Goal: Task Accomplishment & Management: Use online tool/utility

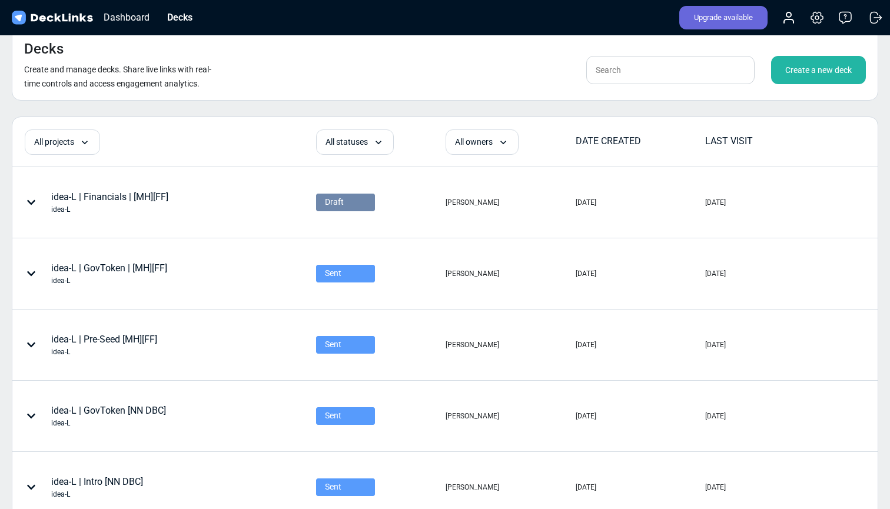
click at [515, 90] on div "Decks Create and manage decks. Share live links with real-time controls and acc…" at bounding box center [445, 64] width 867 height 72
click at [745, 16] on div "Upgrade available" at bounding box center [724, 18] width 88 height 24
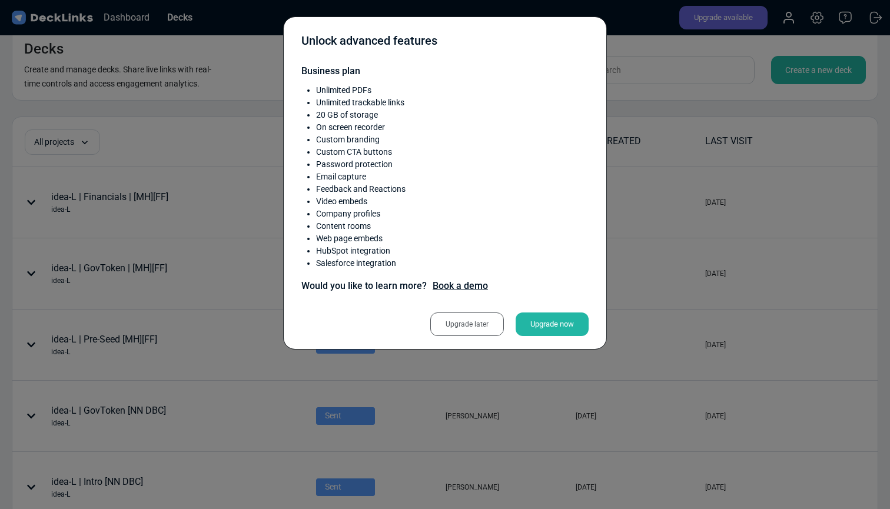
click at [549, 324] on div "Upgrade now" at bounding box center [552, 325] width 73 height 24
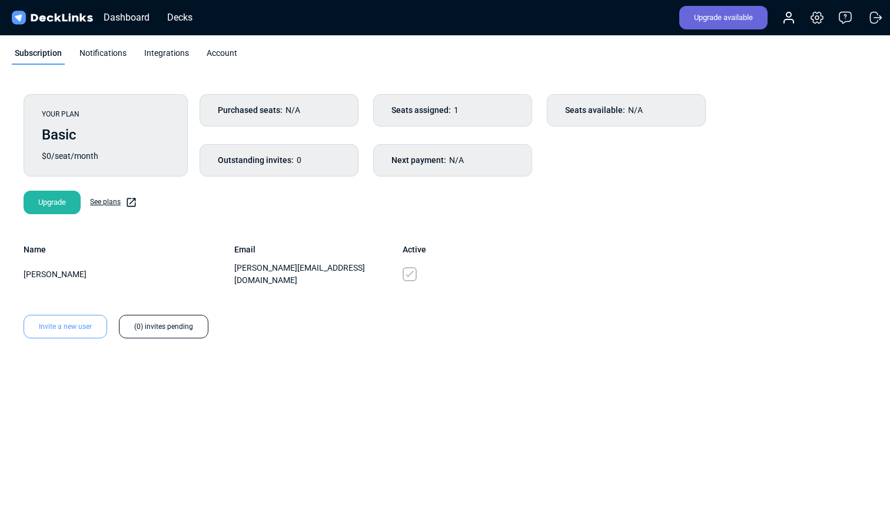
click at [114, 201] on link "See plans" at bounding box center [113, 203] width 47 height 12
click at [177, 17] on div "Decks" at bounding box center [179, 17] width 37 height 15
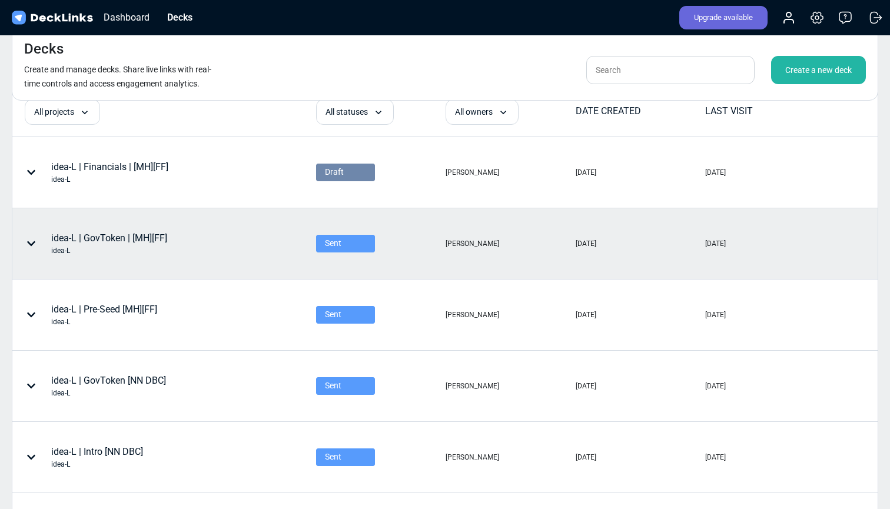
scroll to position [59, 0]
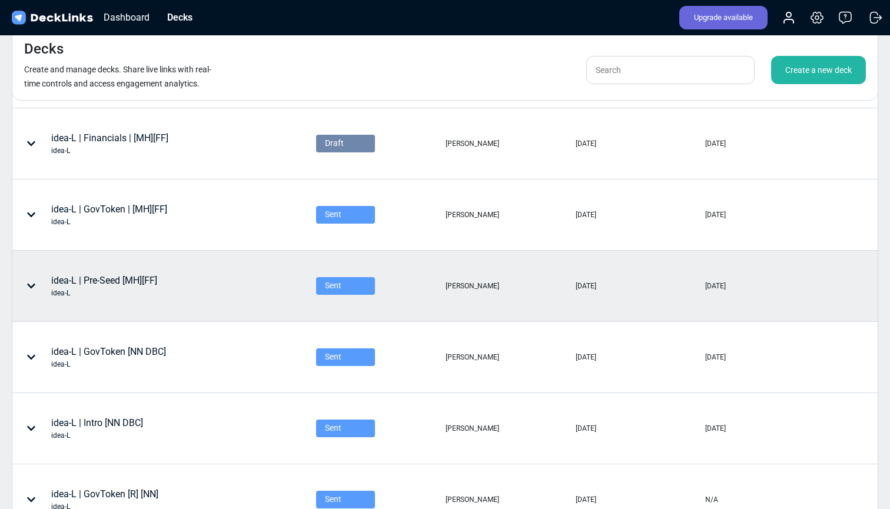
click at [121, 284] on div "idea-L | Pre-Seed [MH][FF] idea-L" at bounding box center [104, 286] width 106 height 25
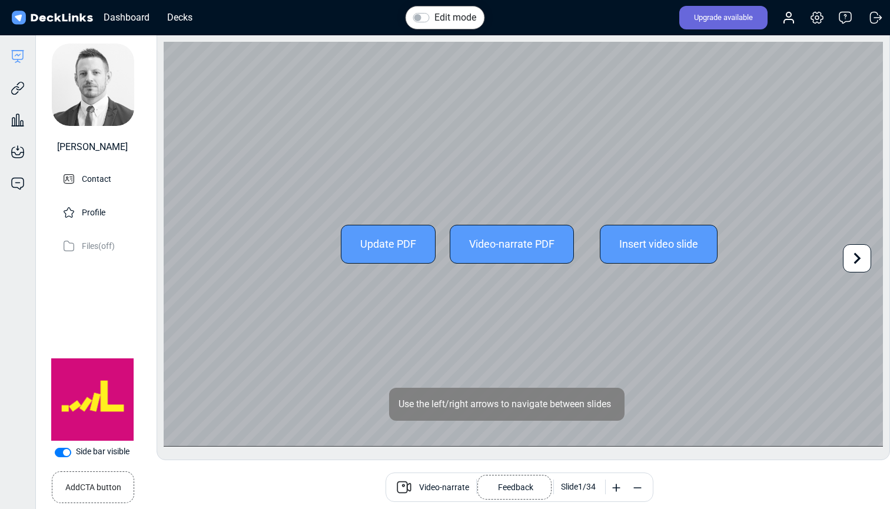
click at [853, 259] on icon at bounding box center [857, 258] width 22 height 22
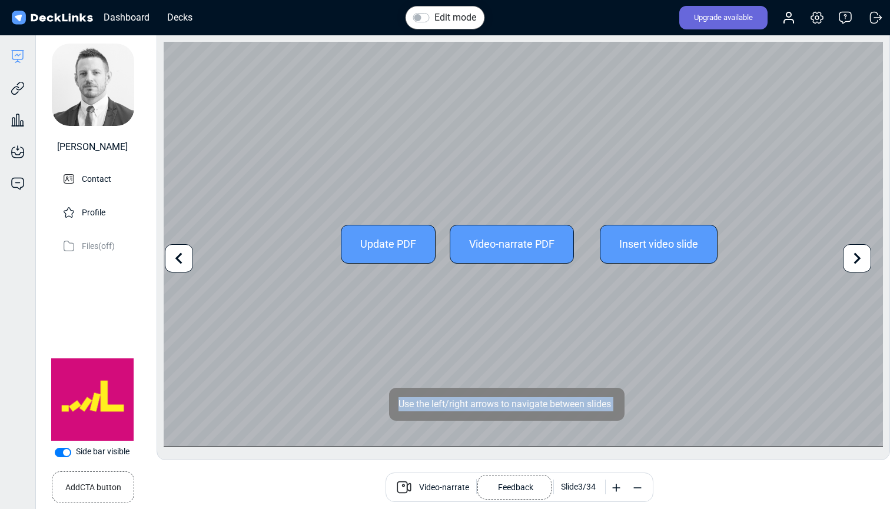
click at [853, 259] on icon at bounding box center [857, 258] width 22 height 22
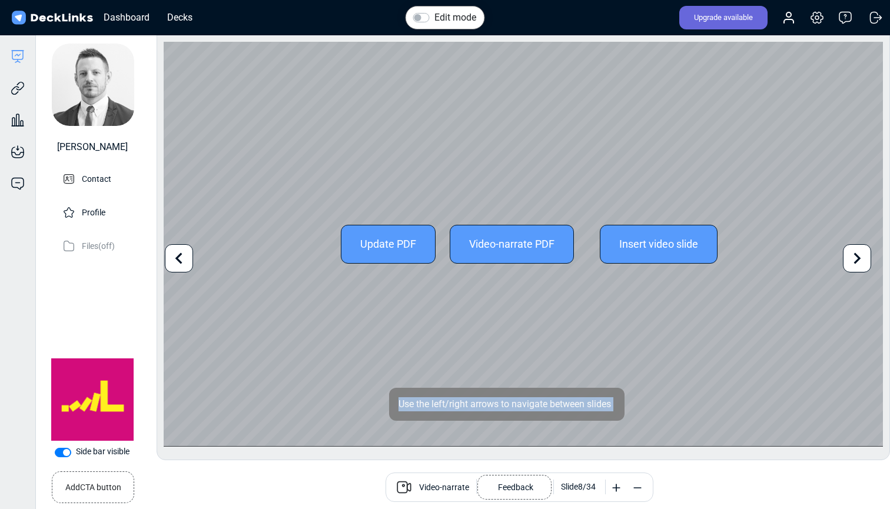
click at [853, 259] on icon at bounding box center [857, 258] width 22 height 22
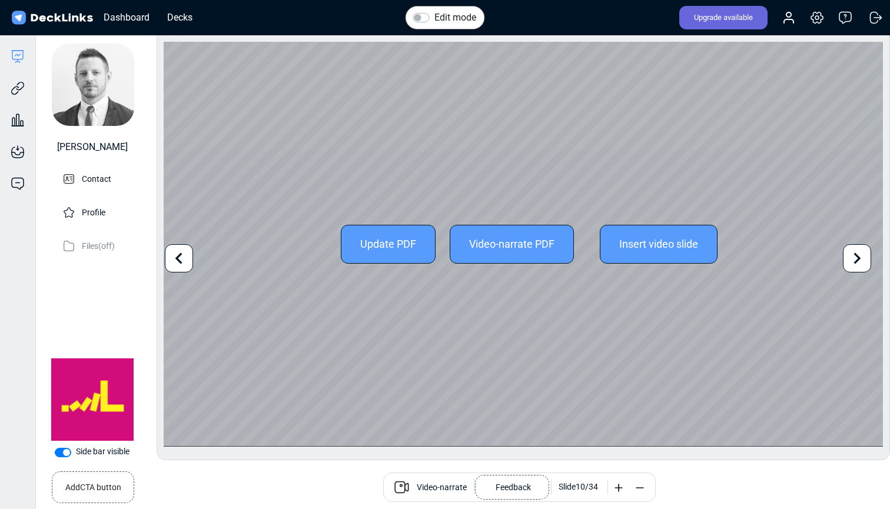
click at [853, 259] on icon at bounding box center [857, 258] width 22 height 22
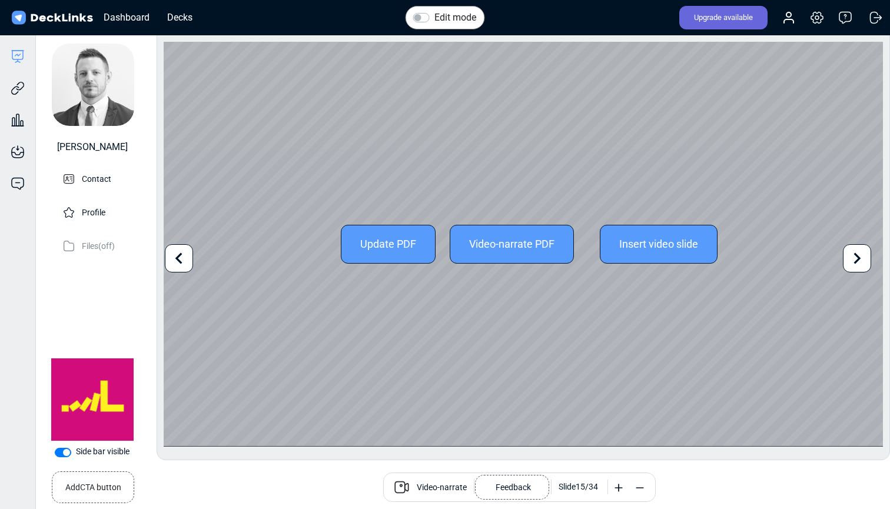
click at [853, 259] on icon at bounding box center [857, 258] width 22 height 22
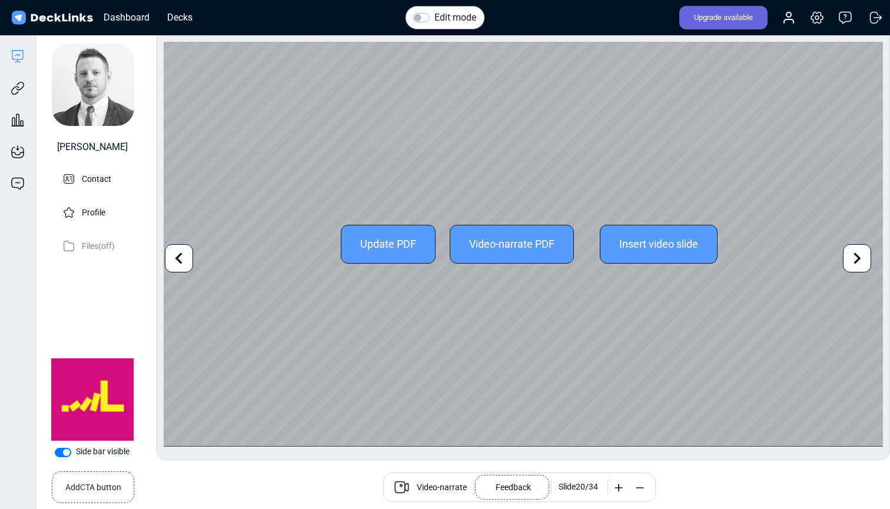
click at [853, 259] on icon at bounding box center [857, 258] width 22 height 22
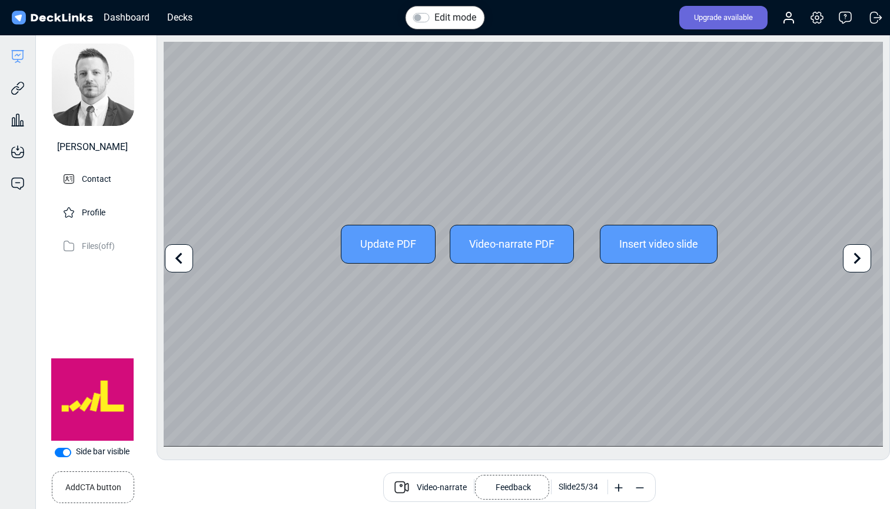
click at [853, 259] on icon at bounding box center [857, 258] width 22 height 22
click at [854, 261] on icon at bounding box center [857, 258] width 22 height 22
click at [851, 260] on icon at bounding box center [857, 258] width 22 height 22
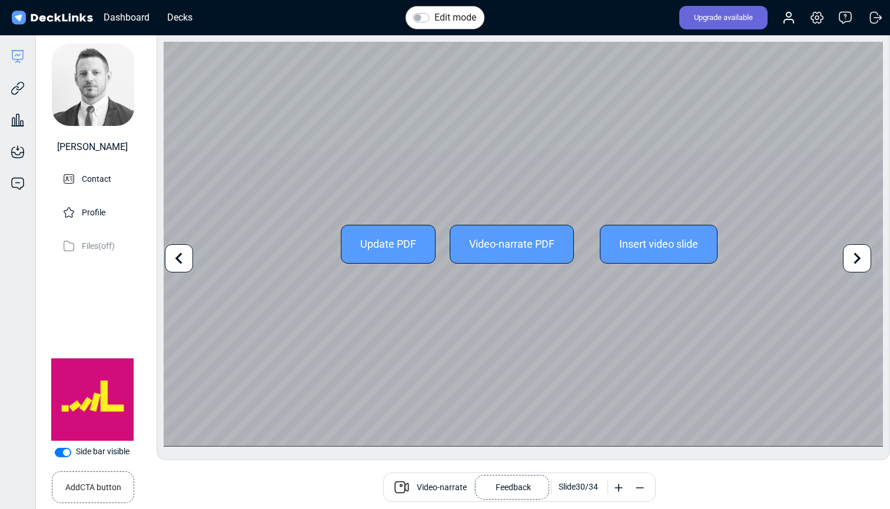
click at [851, 260] on icon at bounding box center [857, 258] width 22 height 22
click at [851, 260] on div "Update PDF Video-narrate PDF Insert video slide" at bounding box center [524, 244] width 720 height 405
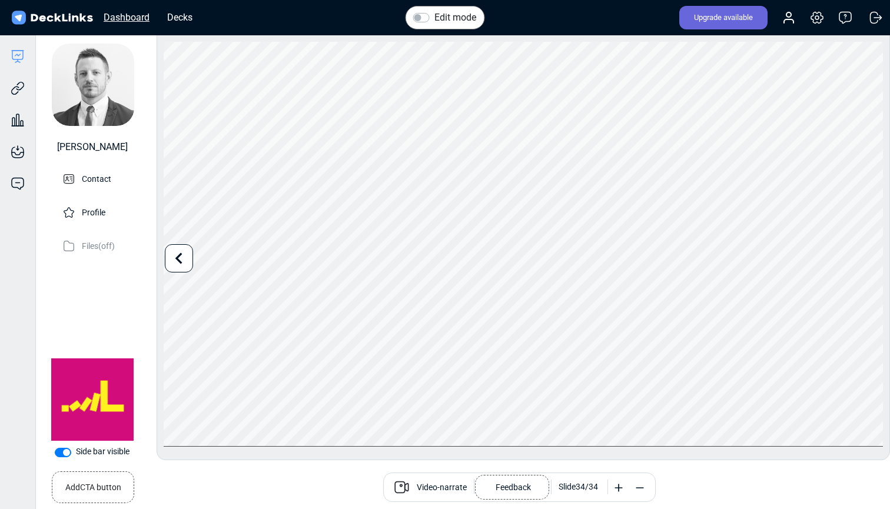
click at [129, 18] on div "Dashboard" at bounding box center [127, 17] width 58 height 15
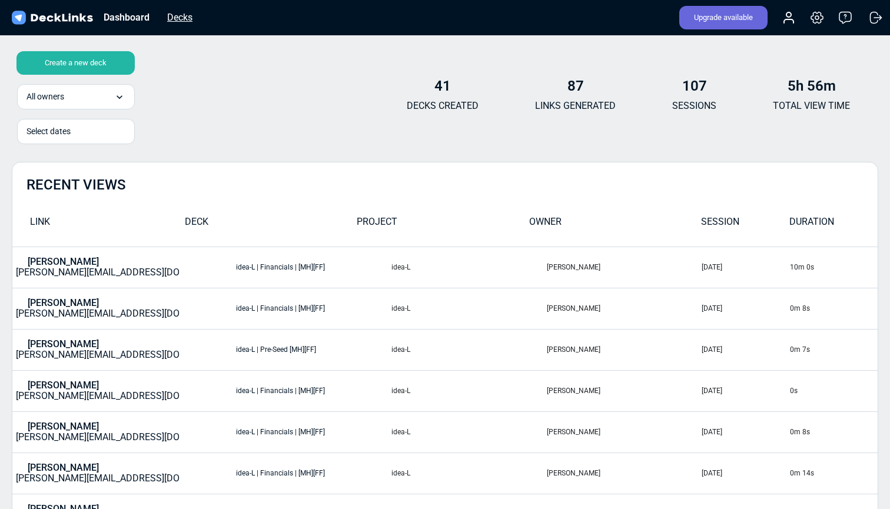
click at [170, 18] on div "Decks" at bounding box center [179, 17] width 37 height 15
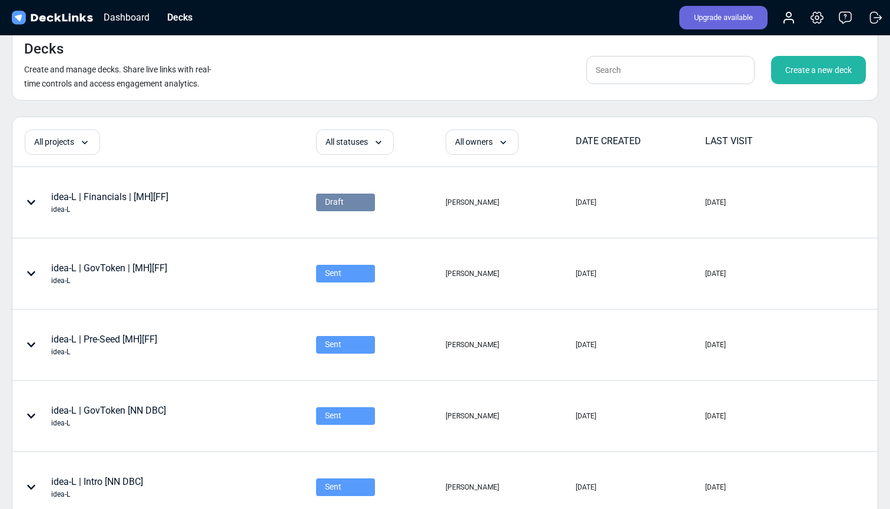
click at [805, 69] on div "Create a new deck" at bounding box center [818, 70] width 95 height 28
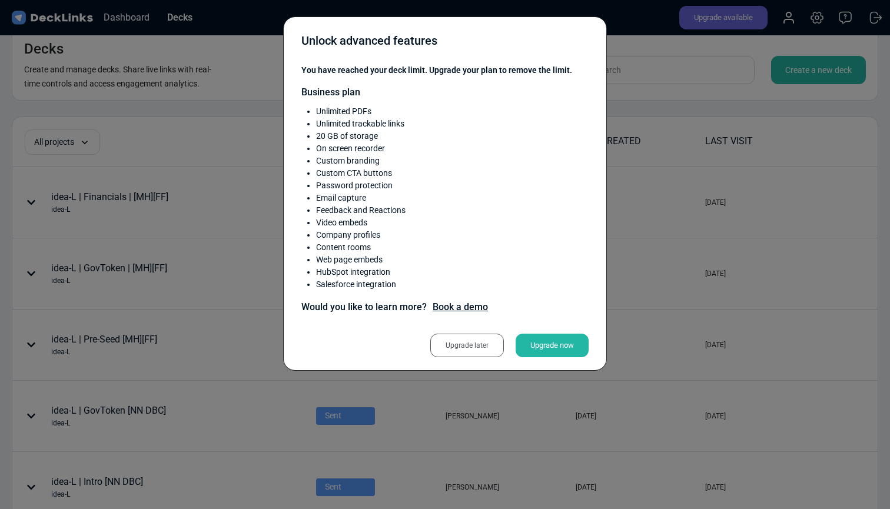
click at [473, 350] on div "Upgrade later" at bounding box center [467, 346] width 74 height 24
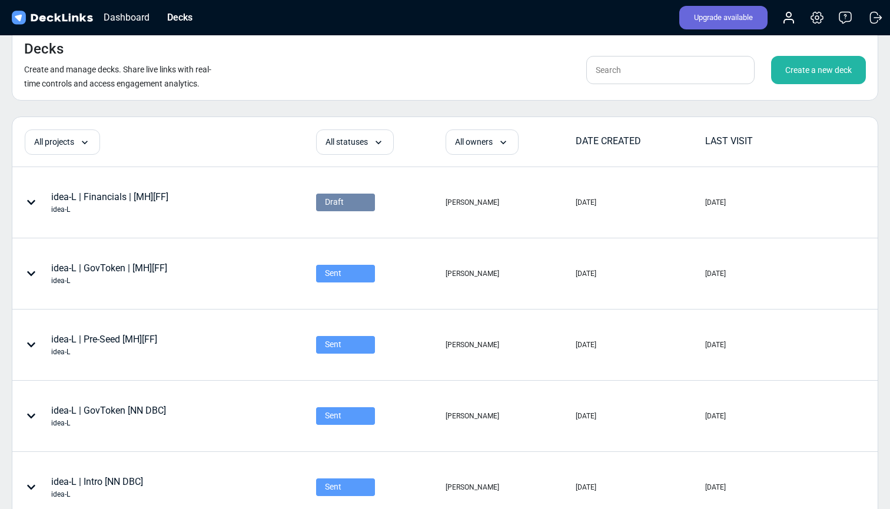
click at [473, 350] on div "Unlock advanced features Business plan Unlimited PDFs Unlimited trackable links…" at bounding box center [445, 254] width 890 height 509
click at [830, 64] on div "Create a new deck" at bounding box center [818, 70] width 95 height 28
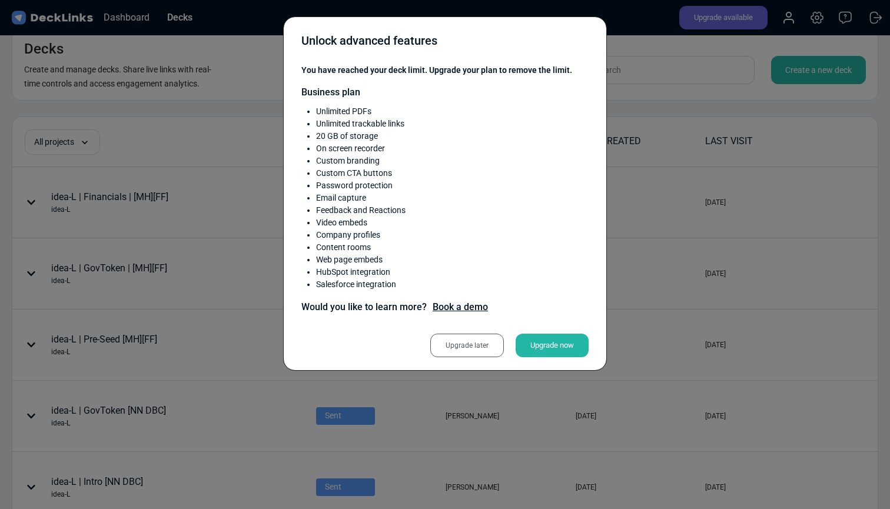
click at [560, 345] on div "Upgrade now" at bounding box center [552, 346] width 73 height 24
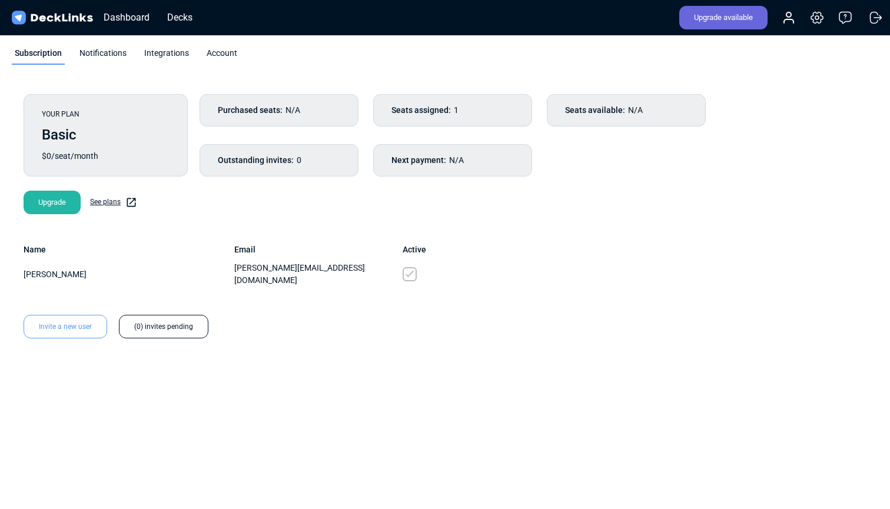
click at [57, 201] on div "Upgrade" at bounding box center [52, 203] width 57 height 24
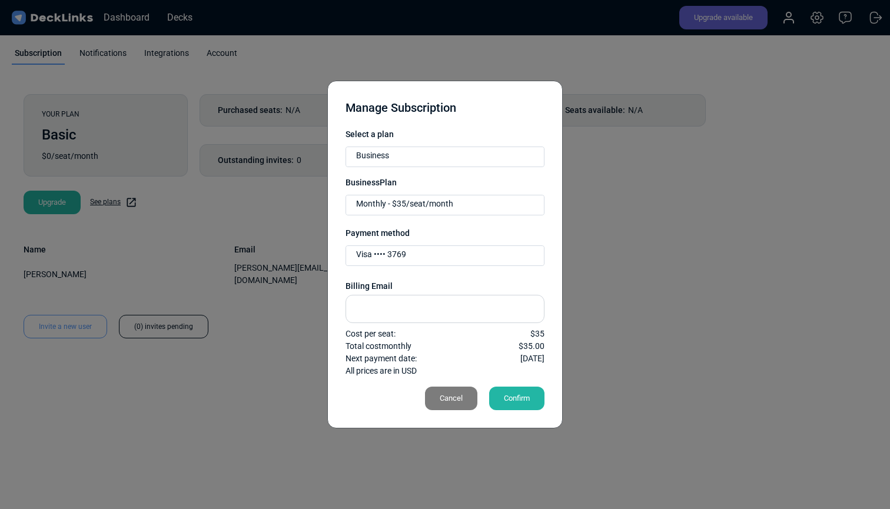
click at [417, 263] on div "Visa •••• 3769" at bounding box center [446, 255] width 189 height 19
click at [424, 293] on span "Add a new payment method" at bounding box center [421, 291] width 102 height 9
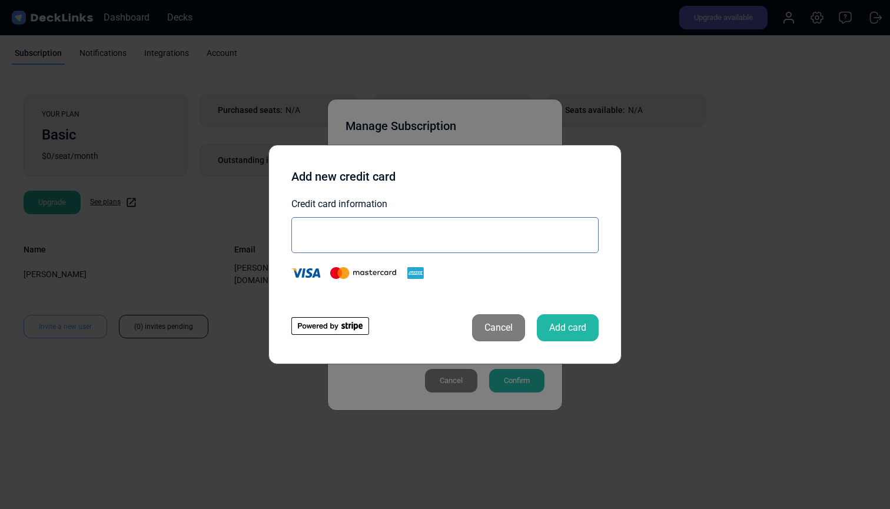
click at [565, 323] on button "Add card" at bounding box center [568, 327] width 62 height 27
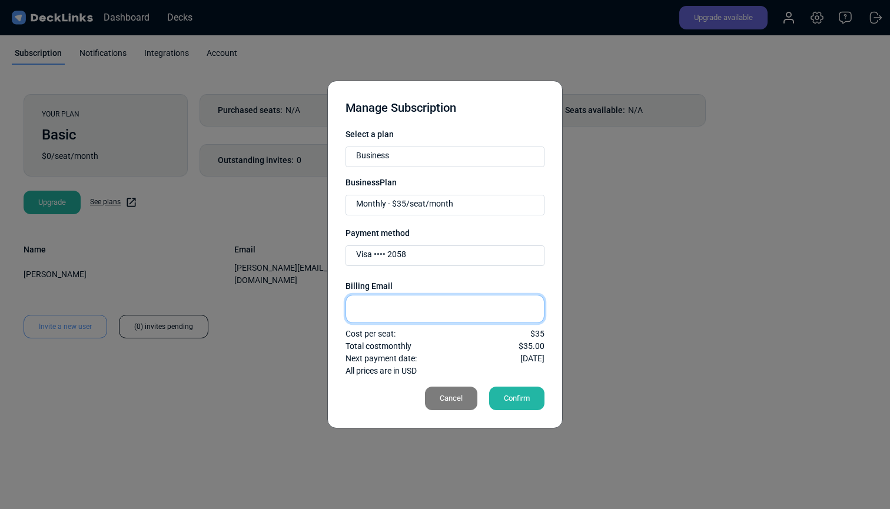
click at [445, 310] on input "text" at bounding box center [445, 309] width 199 height 28
type input "accounts@idea-l.com"
click at [525, 392] on div "Confirm" at bounding box center [516, 399] width 55 height 24
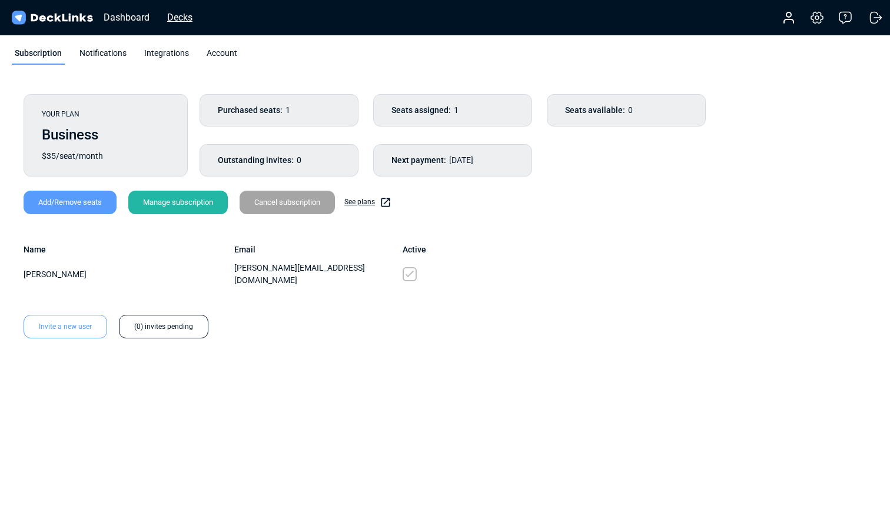
click at [180, 14] on div "Decks" at bounding box center [179, 17] width 37 height 15
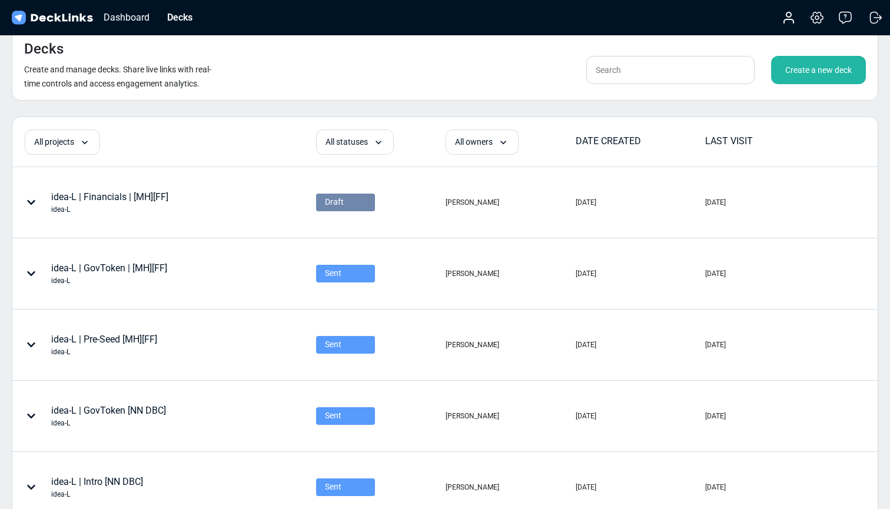
click at [821, 72] on div "Create a new deck" at bounding box center [818, 70] width 95 height 28
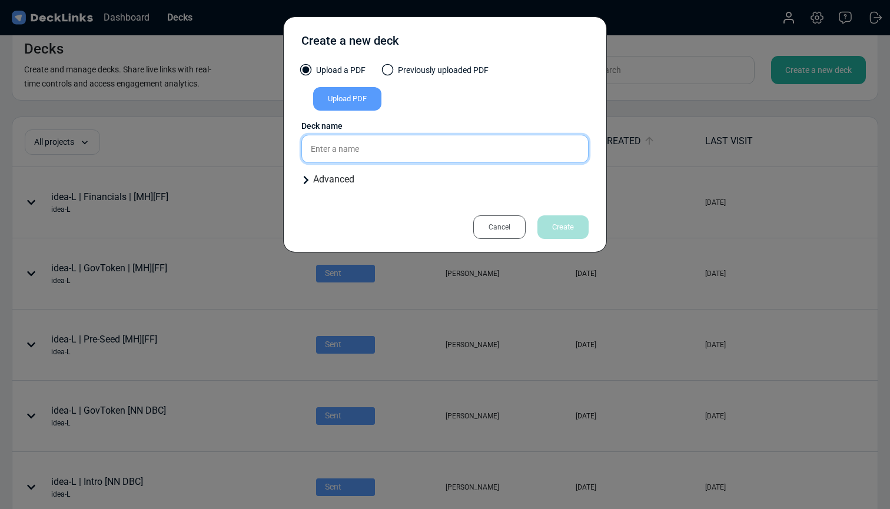
click at [345, 149] on input "text" at bounding box center [444, 149] width 287 height 28
click at [499, 223] on div "Cancel" at bounding box center [499, 228] width 52 height 24
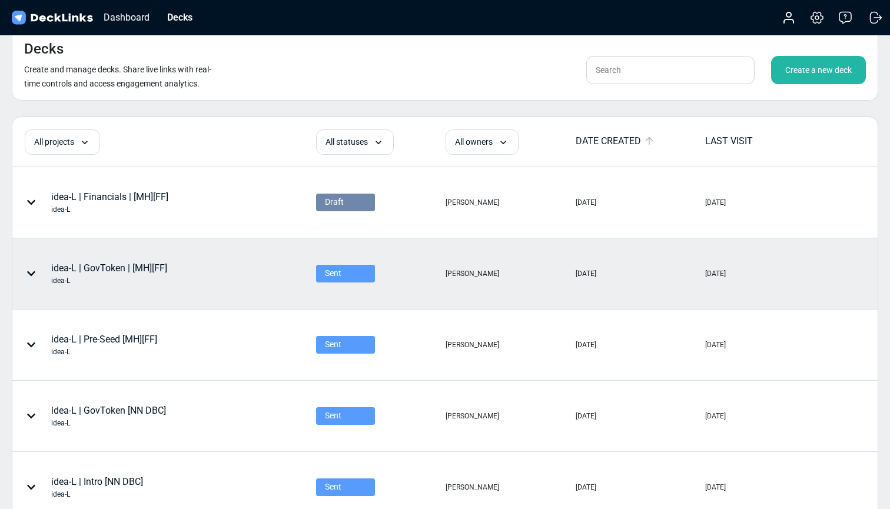
click at [29, 267] on div at bounding box center [33, 273] width 35 height 35
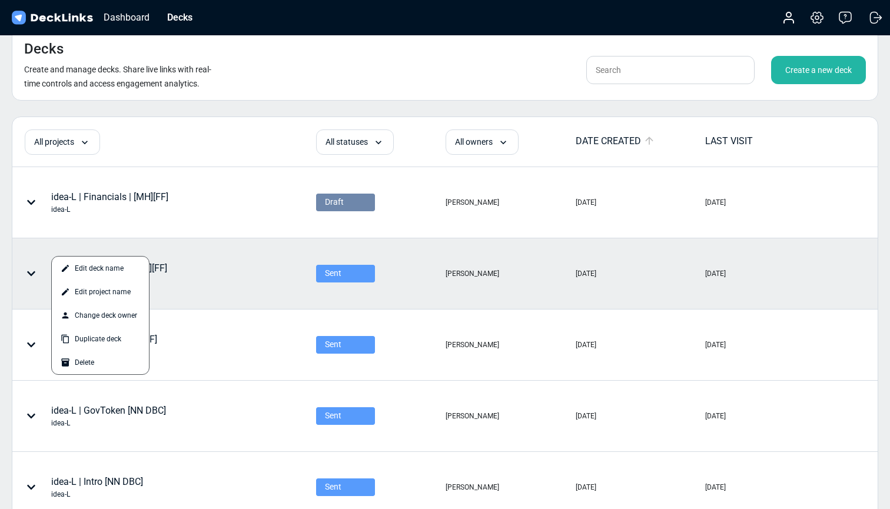
click at [200, 266] on div at bounding box center [445, 254] width 890 height 509
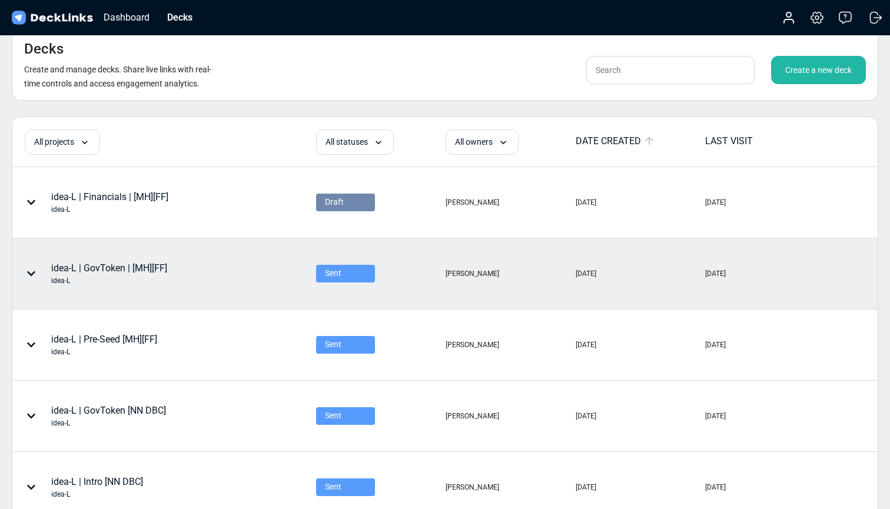
click at [211, 265] on div "idea-L | GovToken | [MH][FF] idea-L" at bounding box center [126, 273] width 226 height 35
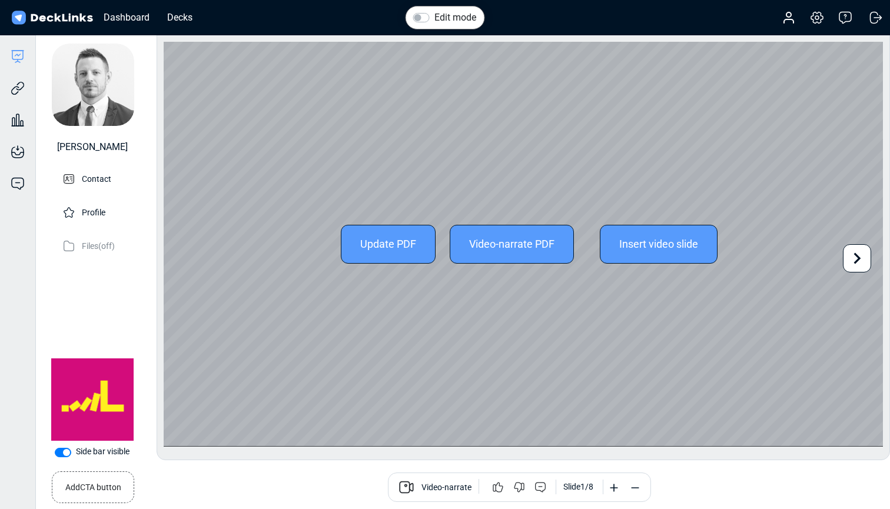
click at [856, 258] on icon at bounding box center [857, 258] width 22 height 22
click at [861, 261] on icon at bounding box center [857, 258] width 22 height 22
click at [860, 260] on icon at bounding box center [857, 258] width 22 height 22
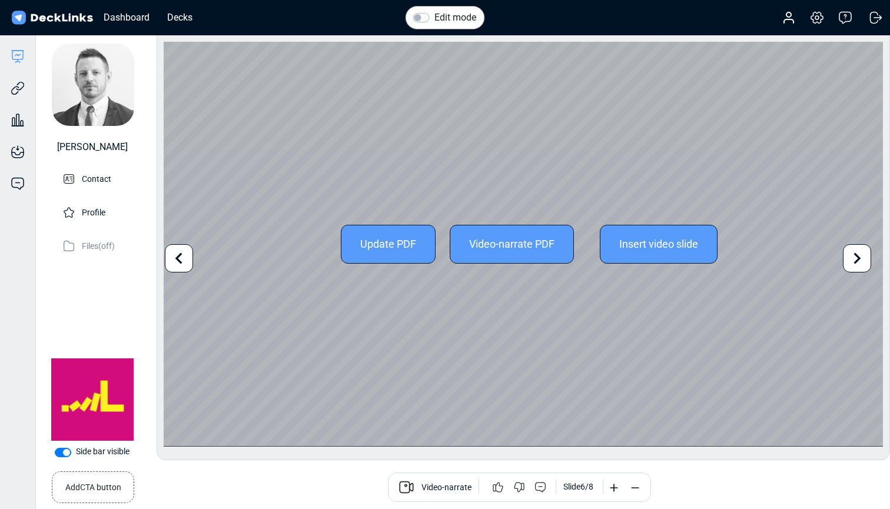
click at [860, 260] on icon at bounding box center [857, 258] width 22 height 22
click at [860, 260] on div "Update PDF Video-narrate PDF Insert video slide" at bounding box center [524, 244] width 720 height 405
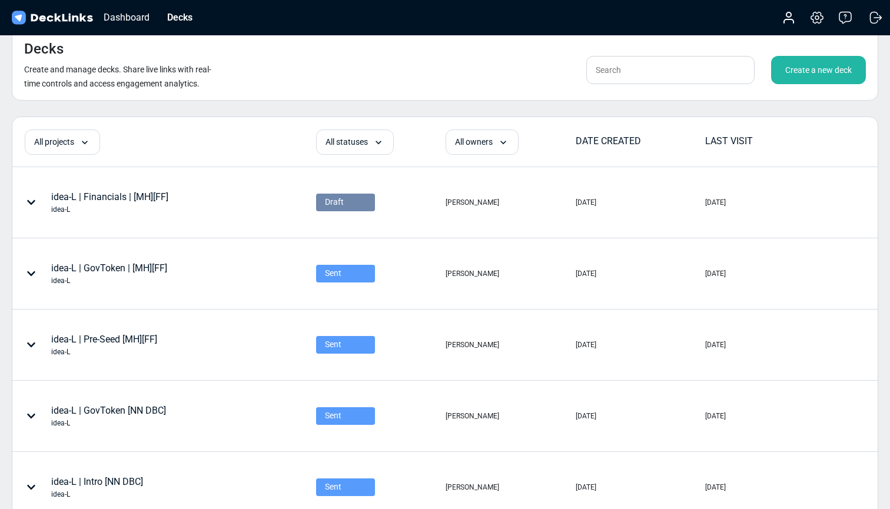
click at [809, 72] on div "Create a new deck" at bounding box center [818, 70] width 95 height 28
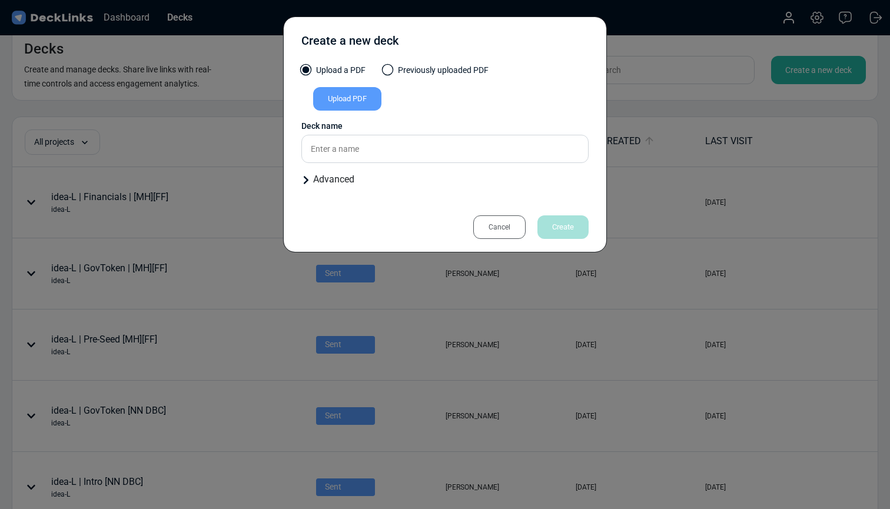
click at [393, 72] on span at bounding box center [388, 70] width 12 height 12
click at [0, 0] on input "Previously uploaded PDF" at bounding box center [0, 0] width 0 height 0
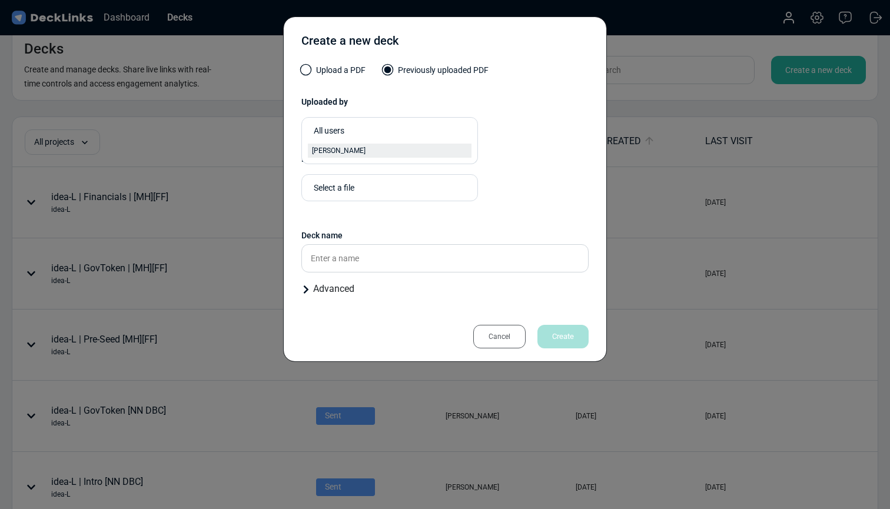
click at [395, 147] on div "[PERSON_NAME]" at bounding box center [389, 150] width 155 height 11
click at [391, 181] on div "Select a file" at bounding box center [381, 188] width 146 height 20
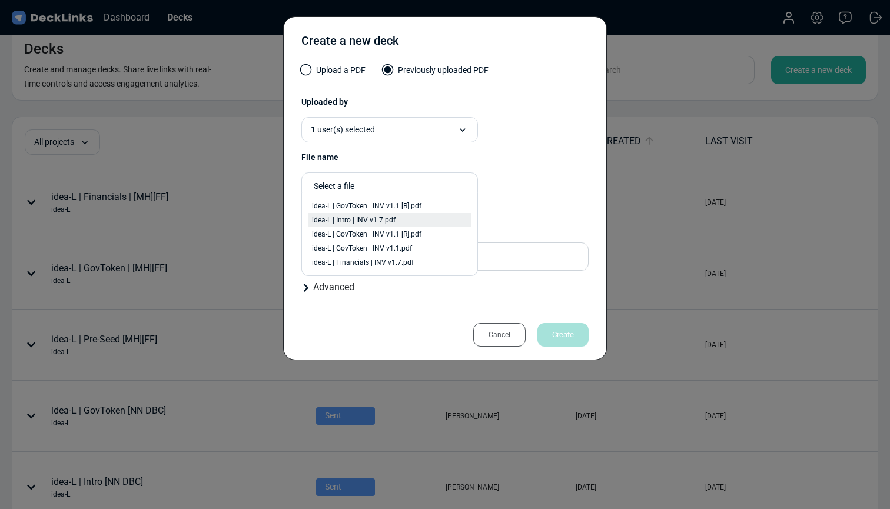
click at [378, 220] on span "idea-L | Intro | INV v1.7.pdf" at bounding box center [354, 220] width 84 height 11
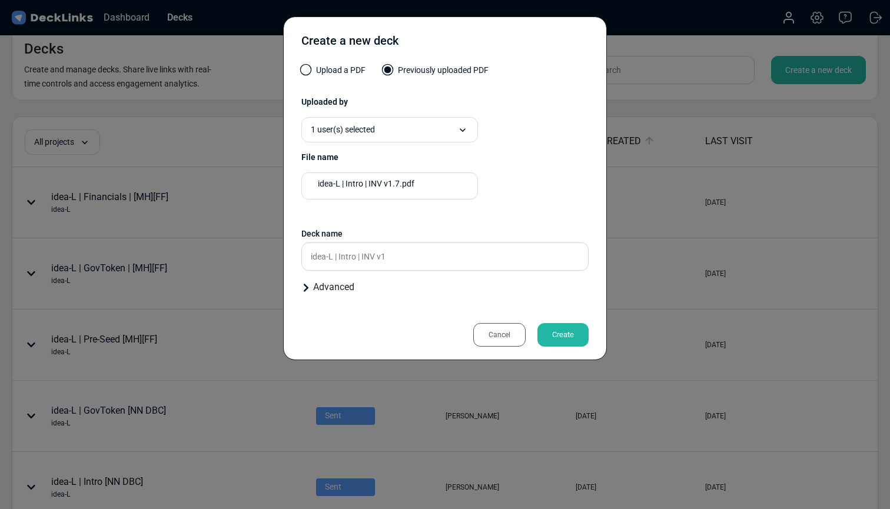
click at [510, 222] on div "Uploaded by 1 user(s) selected option Peter Goodwin, selected. 0 results availa…" at bounding box center [444, 155] width 287 height 136
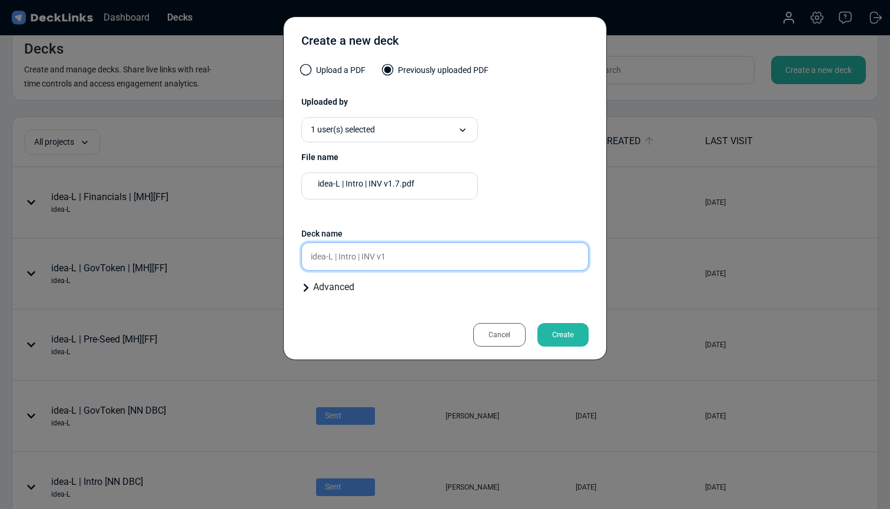
click at [518, 261] on input "idea-L | Intro | INV v1" at bounding box center [444, 257] width 287 height 28
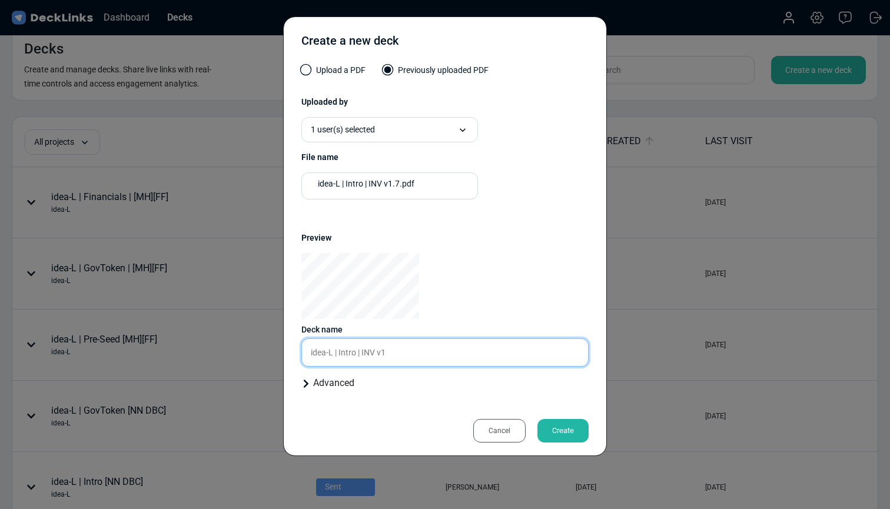
drag, startPoint x: 339, startPoint y: 356, endPoint x: 459, endPoint y: 356, distance: 120.1
click at [459, 356] on input "idea-L | Intro | INV v1" at bounding box center [444, 353] width 287 height 28
type input "idea-L | Pitch/Investor | RENGO"
click at [328, 386] on div "Advanced" at bounding box center [444, 383] width 287 height 14
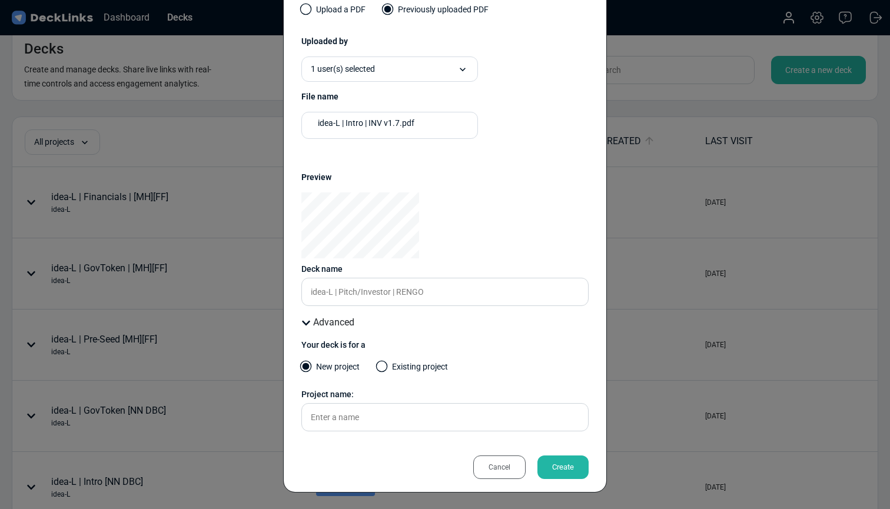
scroll to position [61, 0]
click at [378, 367] on span at bounding box center [382, 367] width 12 height 12
click at [0, 0] on input "Existing project" at bounding box center [0, 0] width 0 height 0
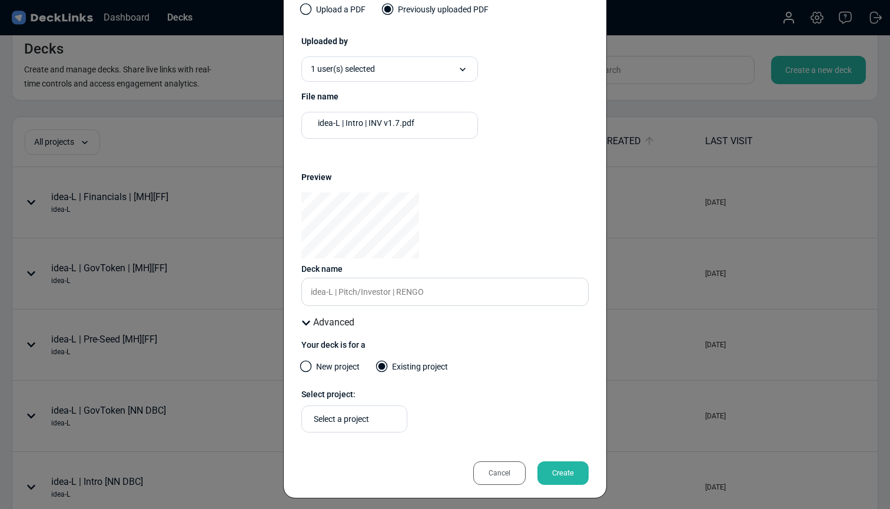
click at [376, 422] on div "Select a project" at bounding box center [357, 419] width 87 height 12
click at [370, 442] on div "idea-L" at bounding box center [354, 439] width 85 height 11
click at [503, 402] on div "Your deck is for a New project Existing project Select project: idea-L" at bounding box center [444, 390] width 287 height 103
click at [568, 469] on div "Create" at bounding box center [563, 474] width 51 height 24
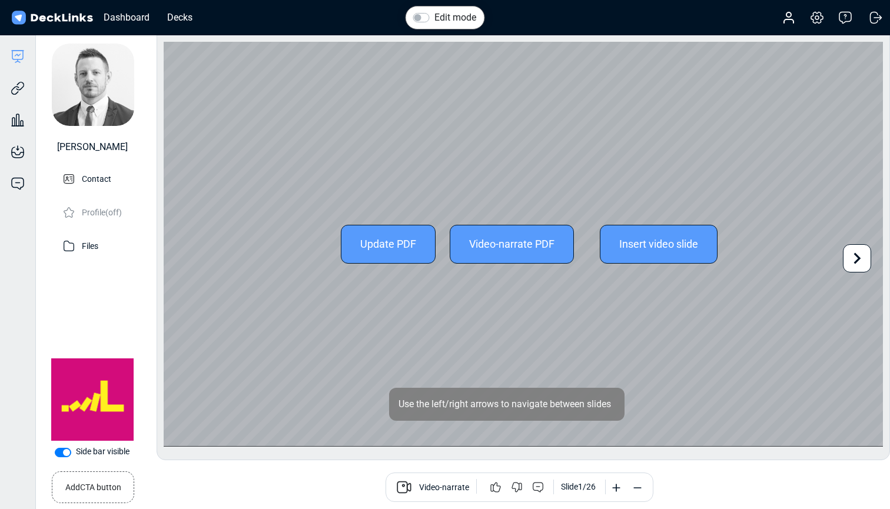
click at [864, 249] on icon at bounding box center [857, 258] width 22 height 22
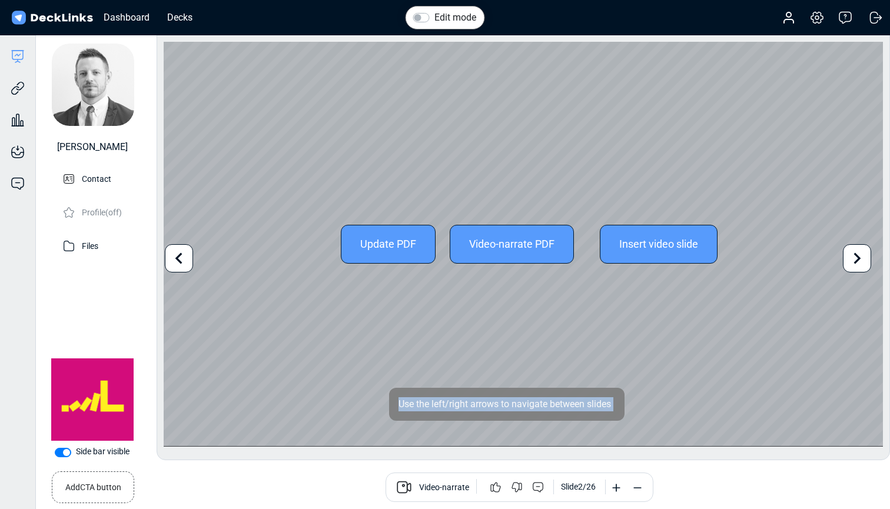
click at [864, 249] on icon at bounding box center [857, 258] width 22 height 22
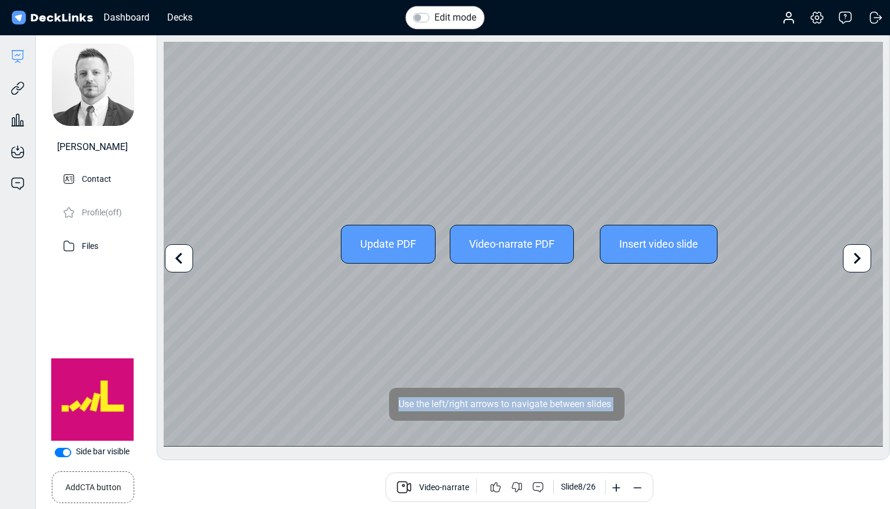
click at [864, 249] on icon at bounding box center [857, 258] width 22 height 22
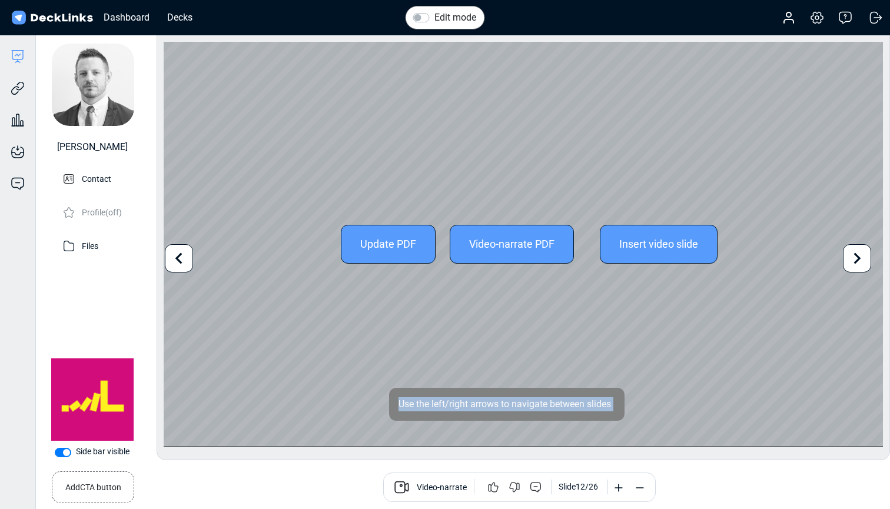
click at [864, 249] on icon at bounding box center [857, 258] width 22 height 22
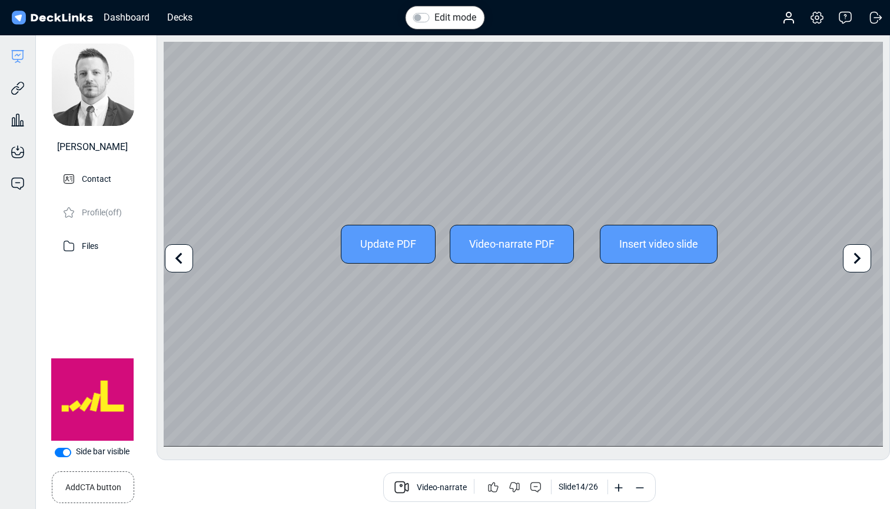
click at [864, 249] on icon at bounding box center [857, 258] width 22 height 22
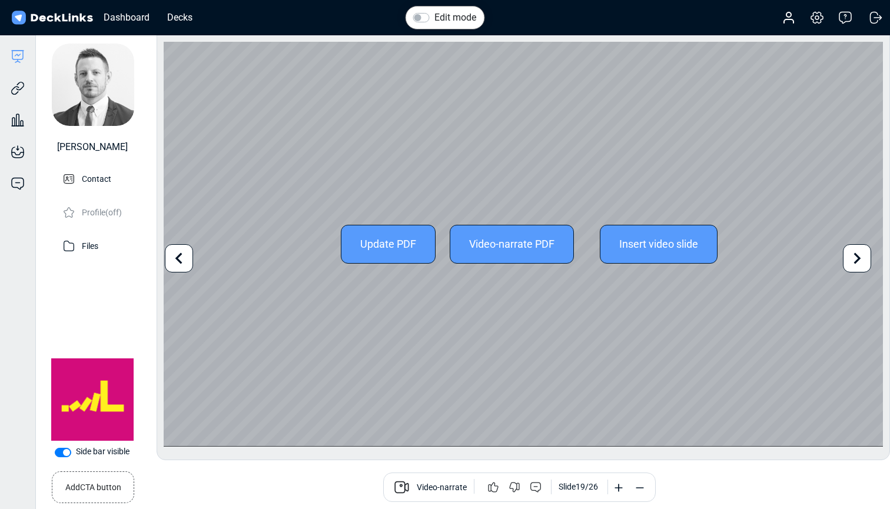
click at [864, 249] on icon at bounding box center [857, 258] width 22 height 22
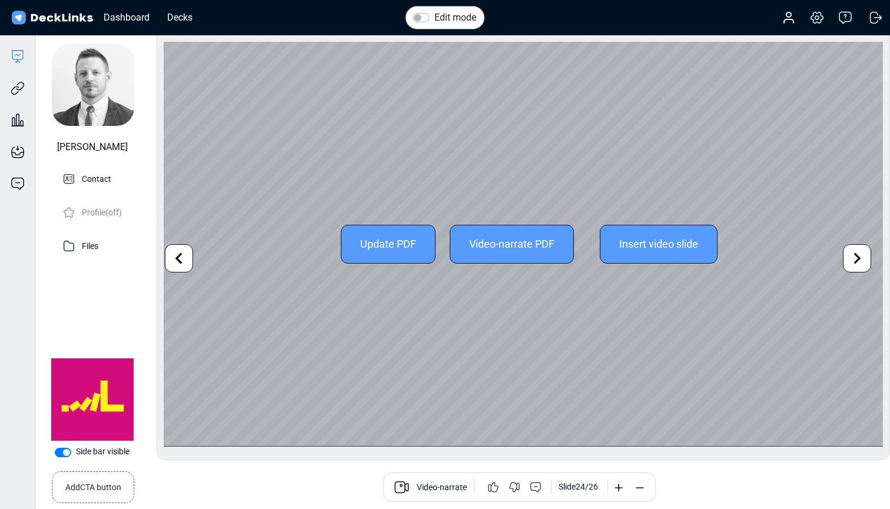
click at [864, 249] on icon at bounding box center [857, 258] width 22 height 22
click at [864, 249] on div "Update PDF Video-narrate PDF Insert video slide" at bounding box center [524, 244] width 720 height 405
click at [177, 257] on icon at bounding box center [178, 258] width 7 height 11
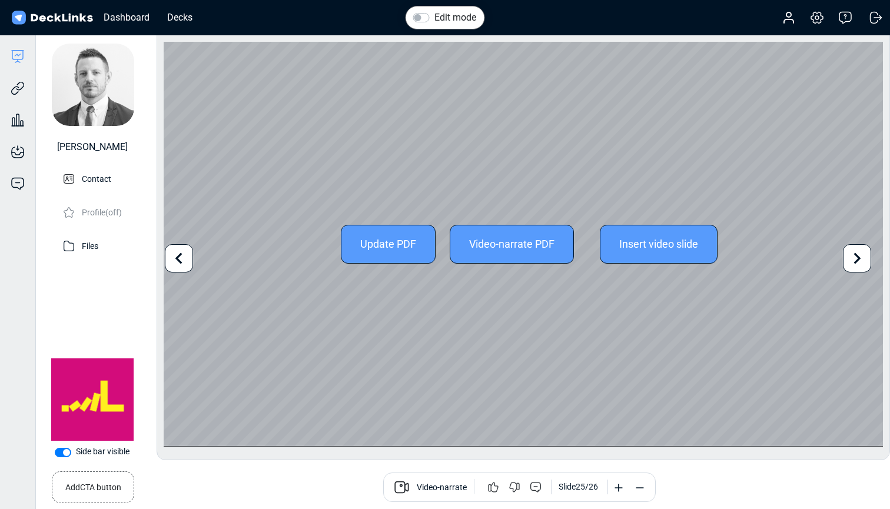
click at [177, 257] on icon at bounding box center [178, 258] width 7 height 11
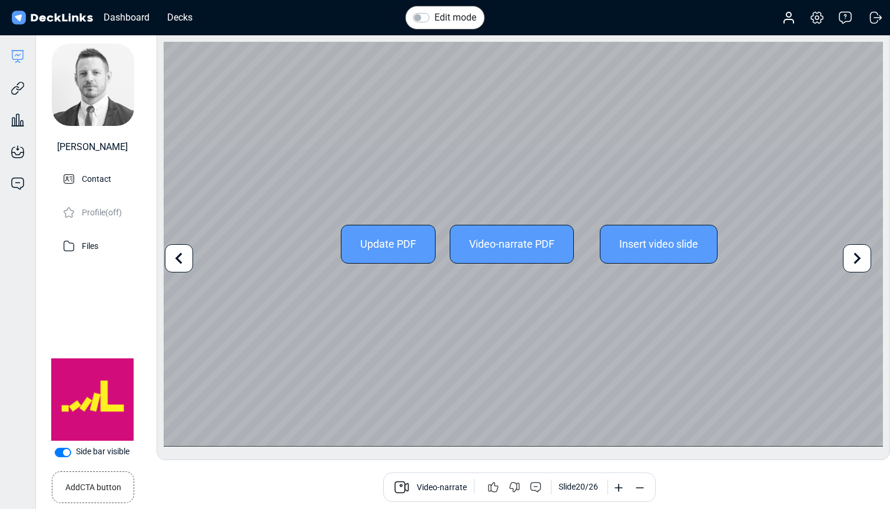
click at [177, 257] on icon at bounding box center [178, 258] width 7 height 11
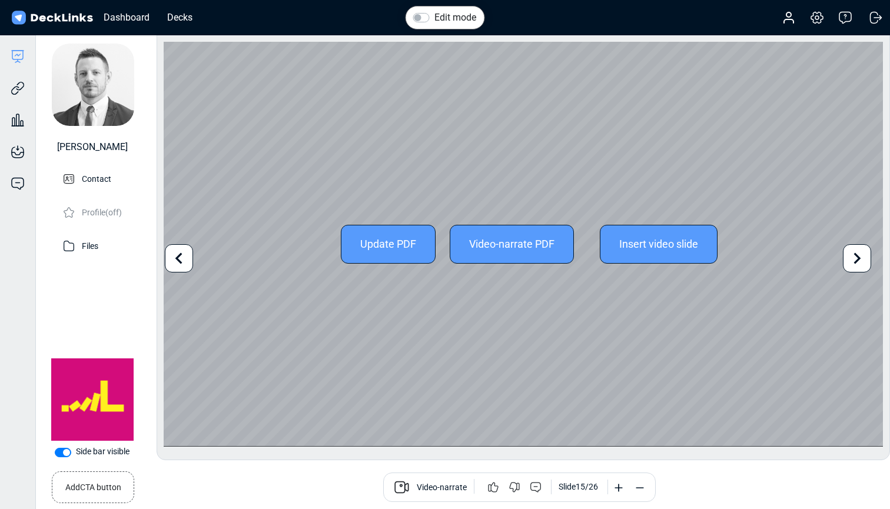
click at [177, 257] on icon at bounding box center [178, 258] width 7 height 11
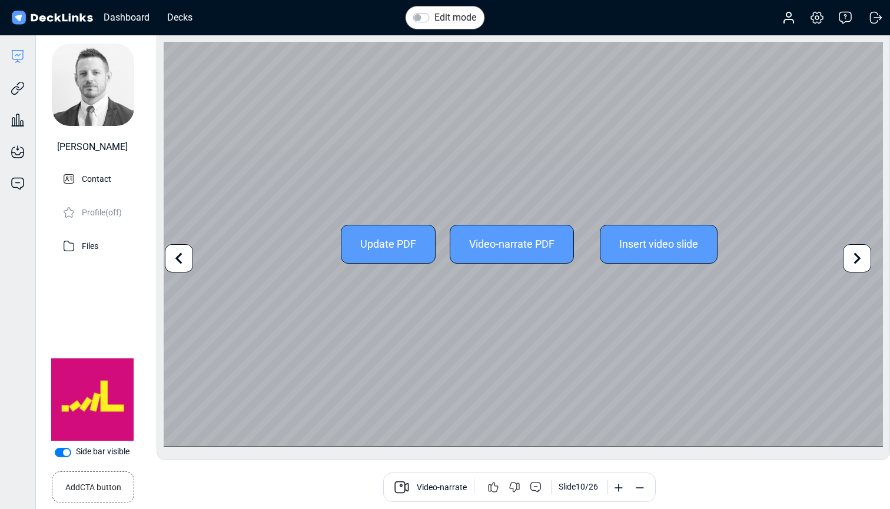
click at [177, 257] on icon at bounding box center [178, 258] width 7 height 11
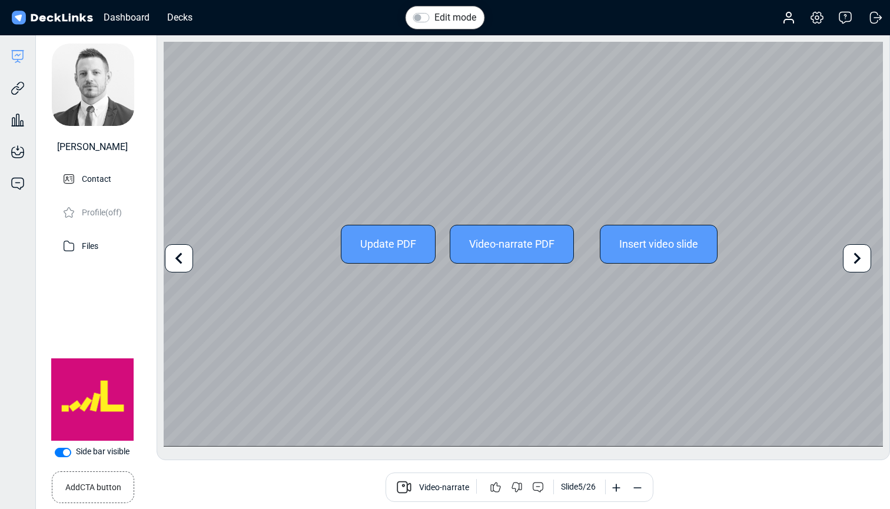
click at [177, 257] on icon at bounding box center [178, 258] width 7 height 11
click at [177, 257] on div "Update PDF Video-narrate PDF Insert video slide" at bounding box center [524, 244] width 720 height 405
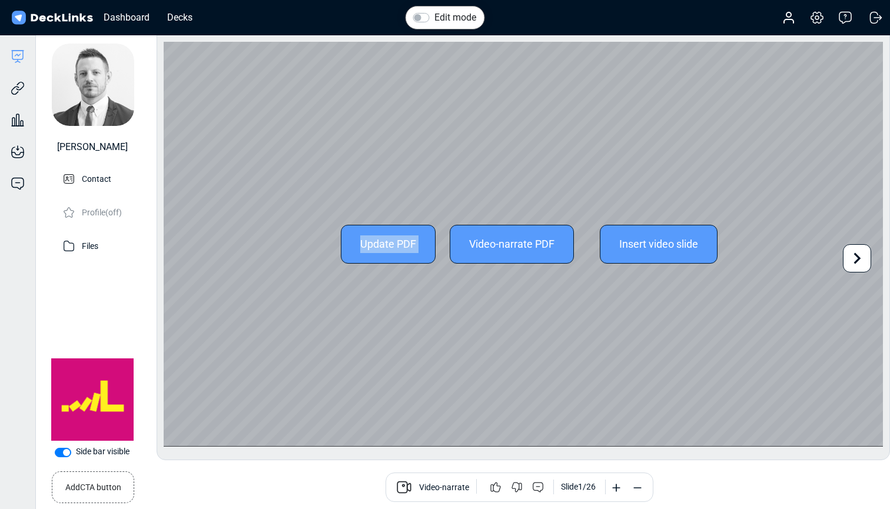
click at [177, 257] on div "Update PDF Video-narrate PDF Insert video slide" at bounding box center [524, 244] width 720 height 405
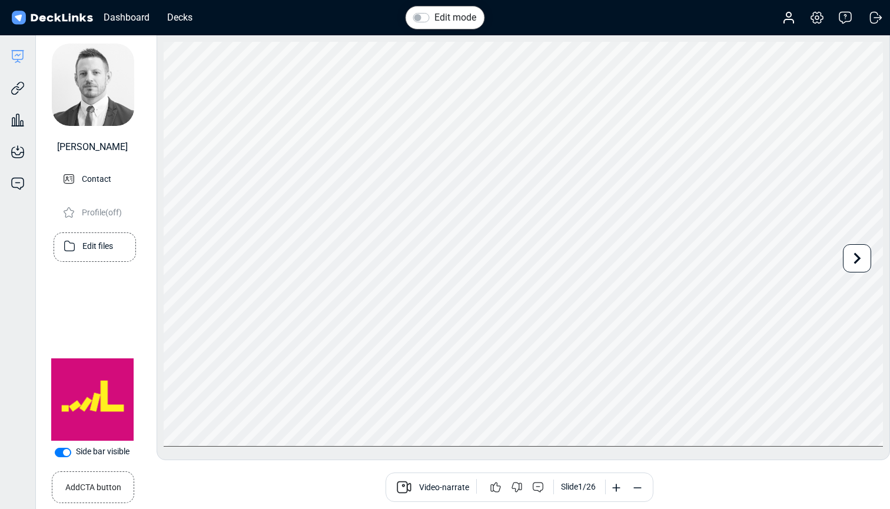
click at [102, 251] on p "Edit files" at bounding box center [97, 245] width 31 height 15
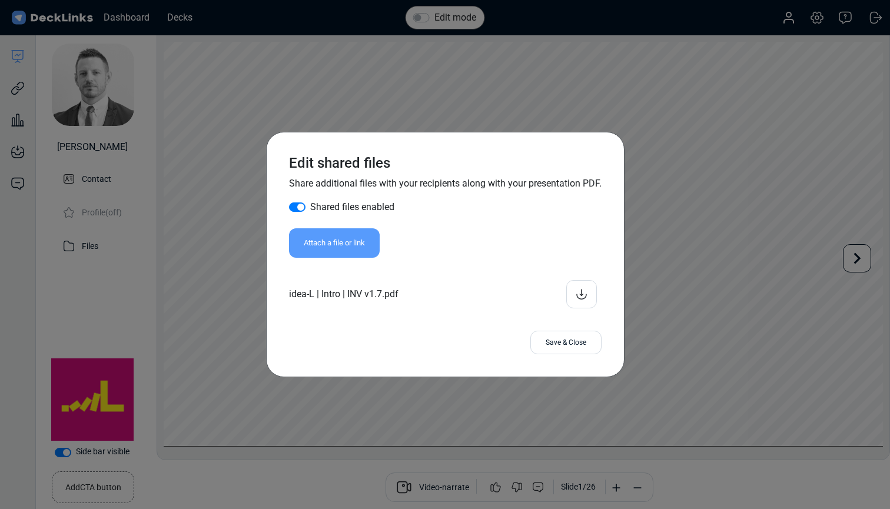
click at [310, 205] on label "Shared files enabled" at bounding box center [352, 207] width 84 height 14
click at [294, 205] on input "Shared files enabled" at bounding box center [293, 206] width 9 height 12
checkbox input "false"
click at [581, 342] on div "Save & Close" at bounding box center [566, 343] width 71 height 24
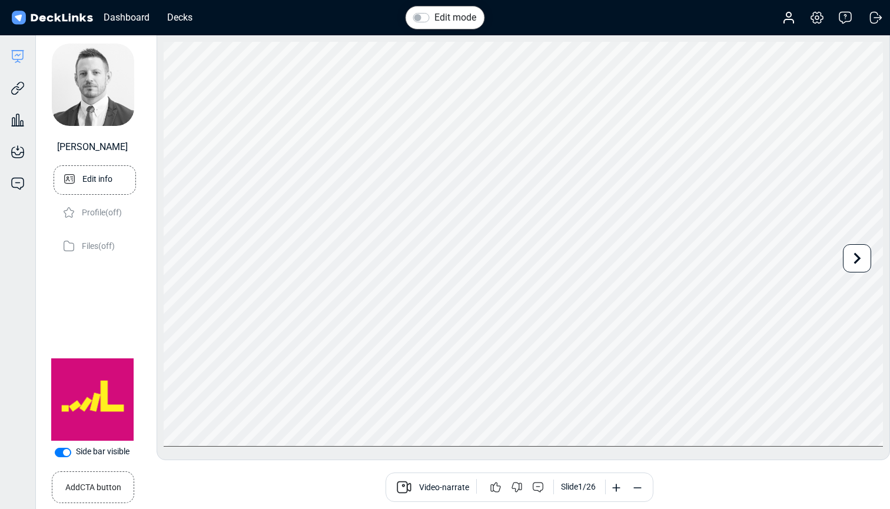
click at [94, 181] on p "Edit info" at bounding box center [97, 178] width 30 height 15
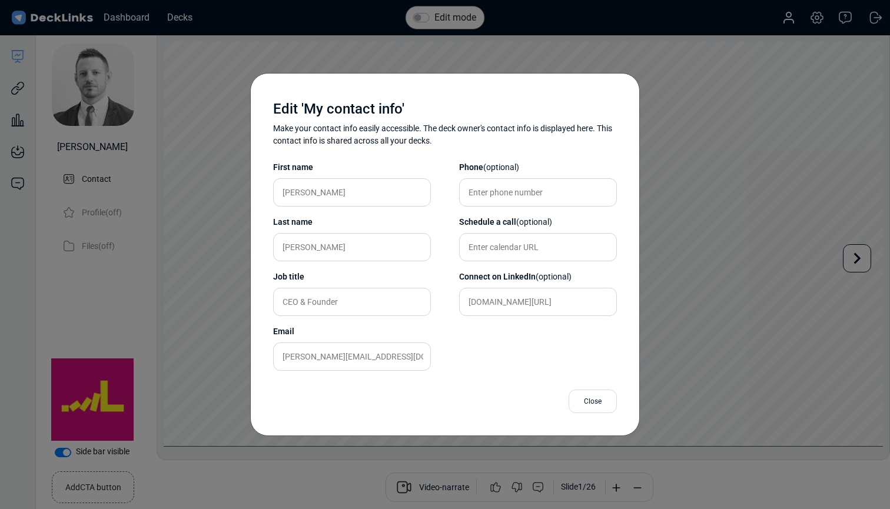
click at [597, 401] on div "Close" at bounding box center [593, 402] width 48 height 24
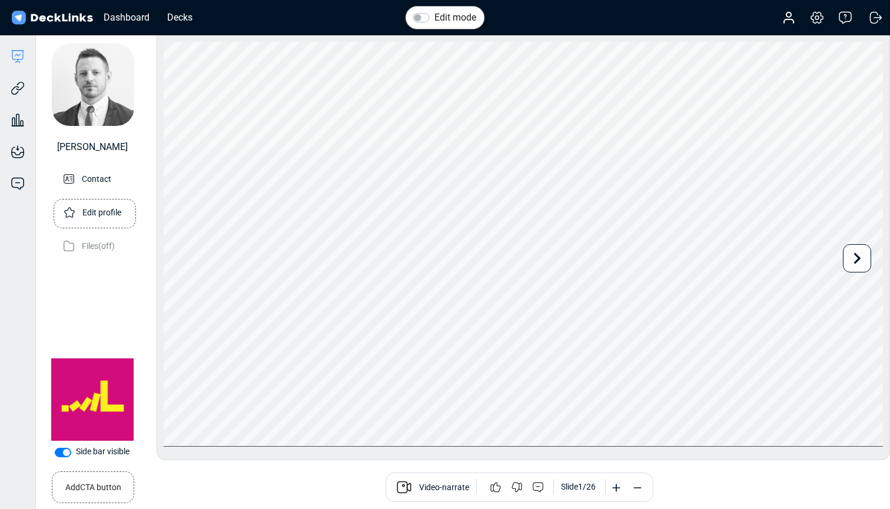
click at [100, 217] on p "Edit profile" at bounding box center [101, 211] width 39 height 15
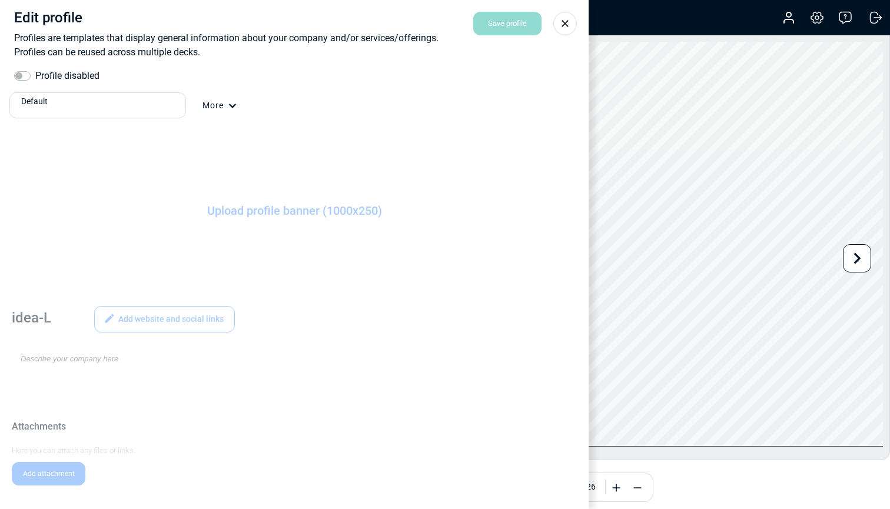
click at [35, 78] on label "Profile disabled" at bounding box center [67, 76] width 64 height 14
click at [24, 78] on input "Profile disabled" at bounding box center [18, 75] width 9 height 12
checkbox input "true"
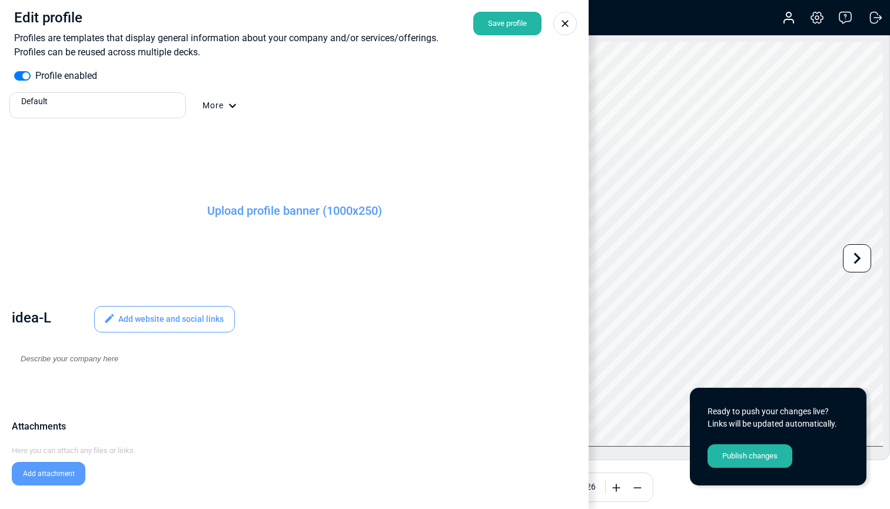
click at [166, 106] on div "Default" at bounding box center [101, 101] width 160 height 12
click at [131, 143] on div "idea-L" at bounding box center [97, 145] width 167 height 12
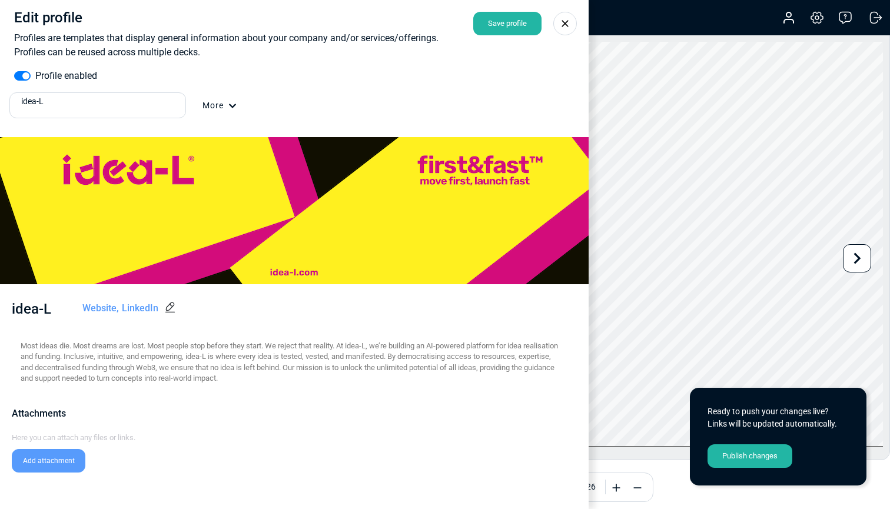
click at [509, 27] on div "Save profile" at bounding box center [507, 24] width 68 height 24
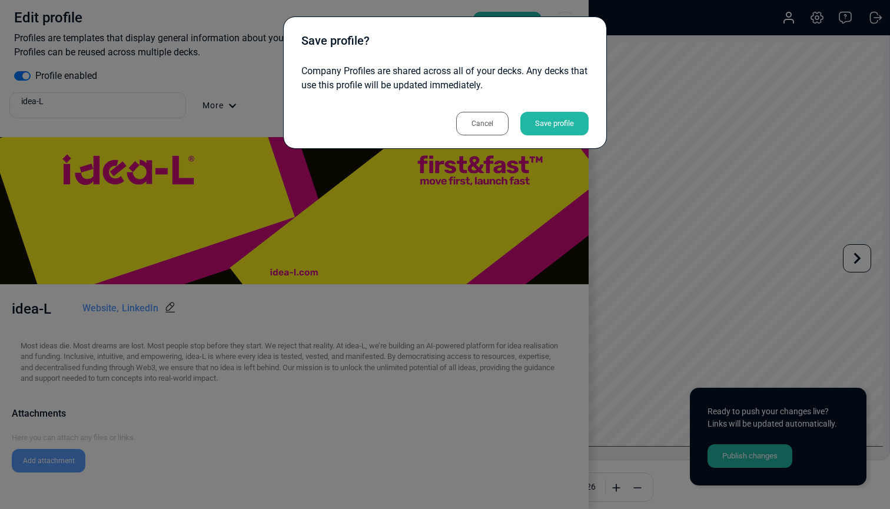
click at [549, 120] on div "Save profile" at bounding box center [555, 124] width 68 height 24
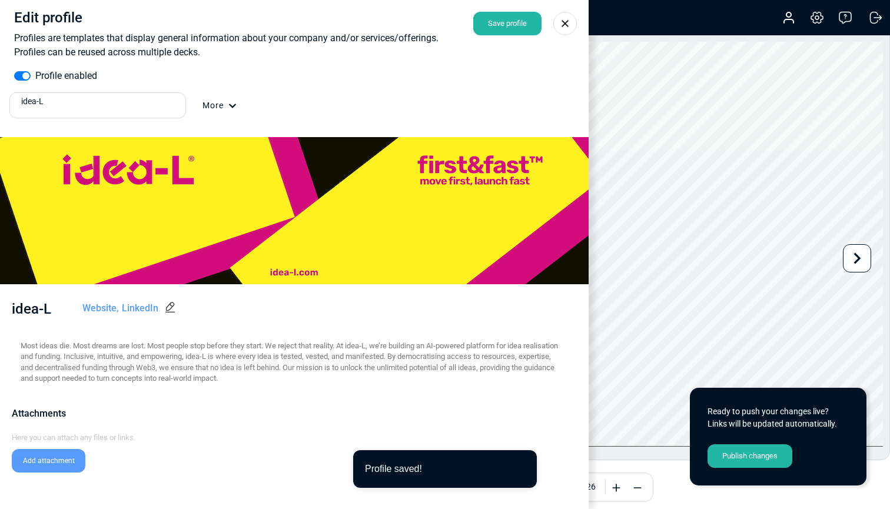
click at [562, 25] on icon at bounding box center [565, 24] width 12 height 12
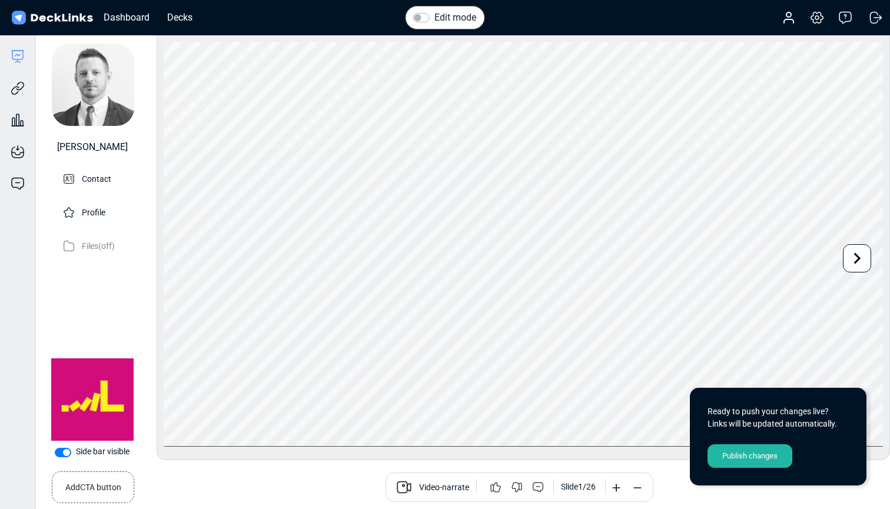
click at [747, 463] on div "Publish changes" at bounding box center [750, 457] width 85 height 24
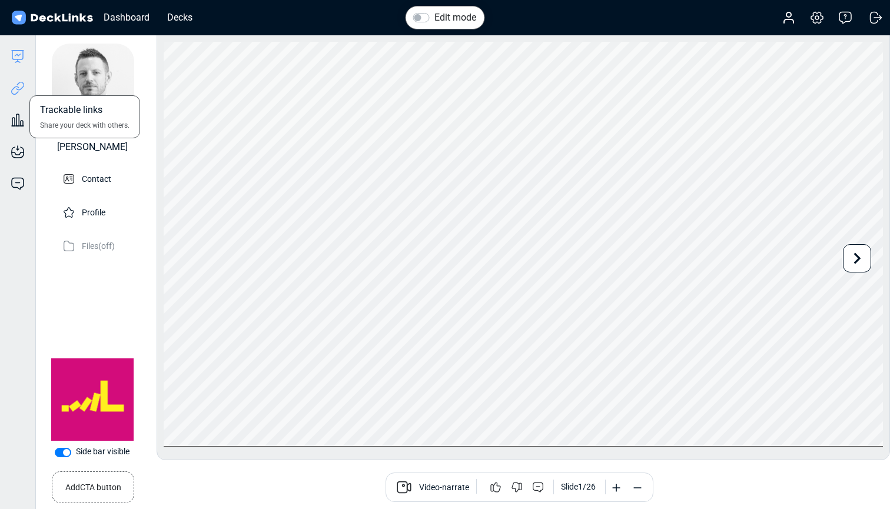
click at [18, 90] on icon at bounding box center [20, 86] width 8 height 9
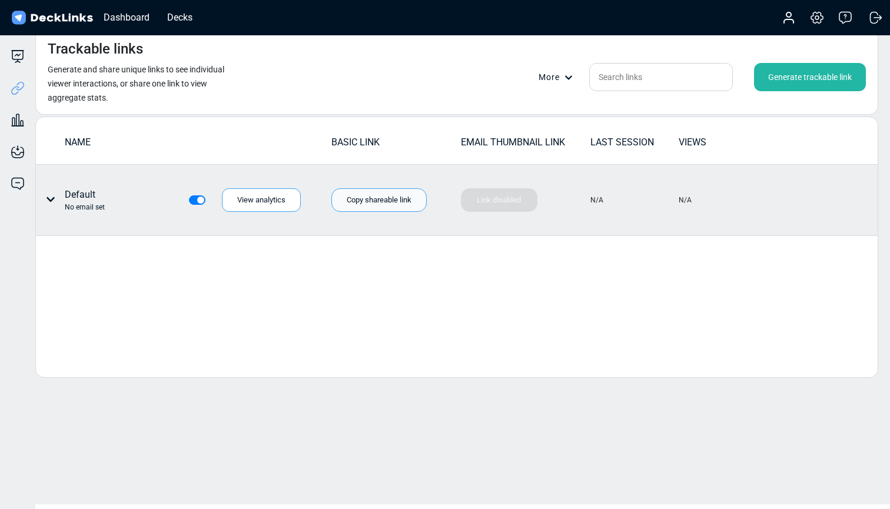
click at [387, 201] on div "Copy shareable link" at bounding box center [379, 200] width 95 height 24
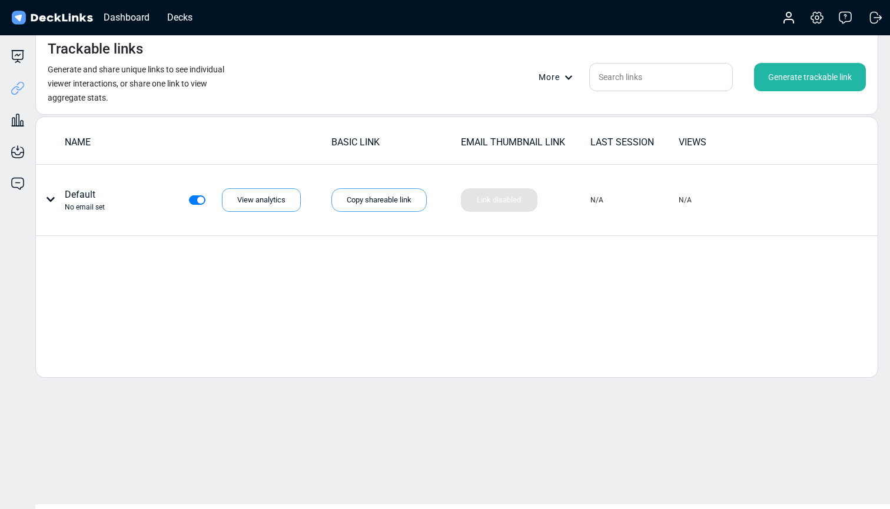
click at [358, 53] on div "Trackable links Generate and share unique links to see individual viewer intera…" at bounding box center [456, 71] width 843 height 87
click at [793, 77] on div "Generate trackable link" at bounding box center [810, 77] width 112 height 28
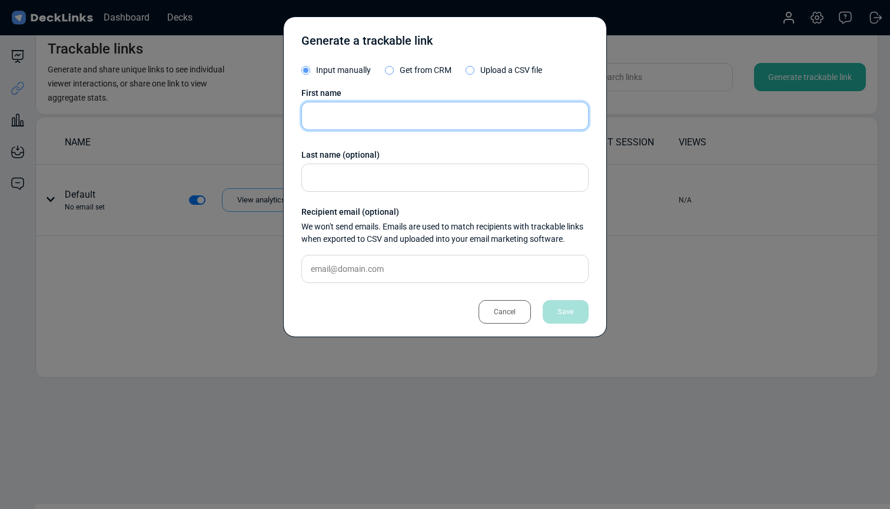
click at [351, 123] on input "text" at bounding box center [444, 116] width 287 height 28
type input "RENGO"
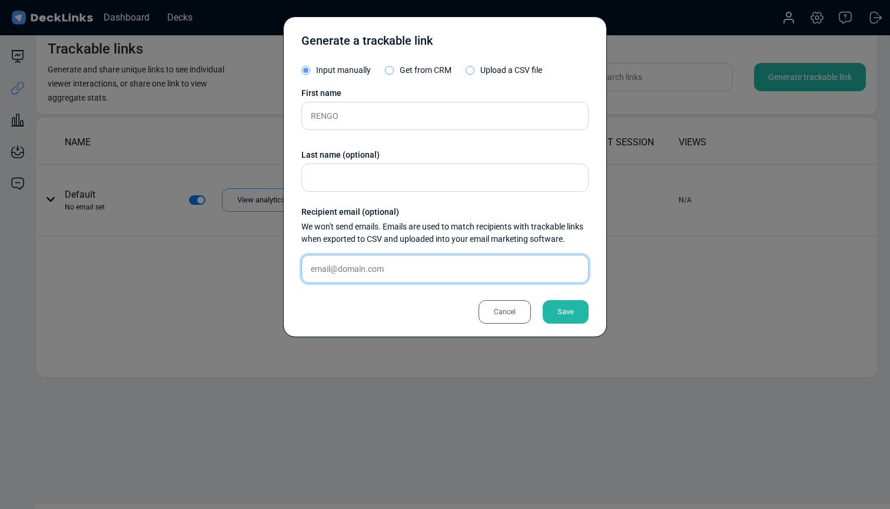
click at [347, 264] on input "text" at bounding box center [444, 269] width 287 height 28
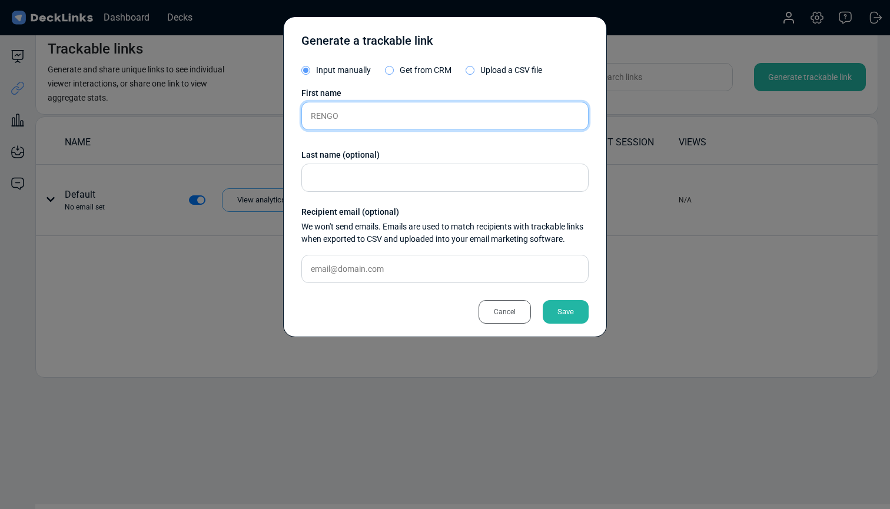
click at [391, 118] on input "RENGO" at bounding box center [444, 116] width 287 height 28
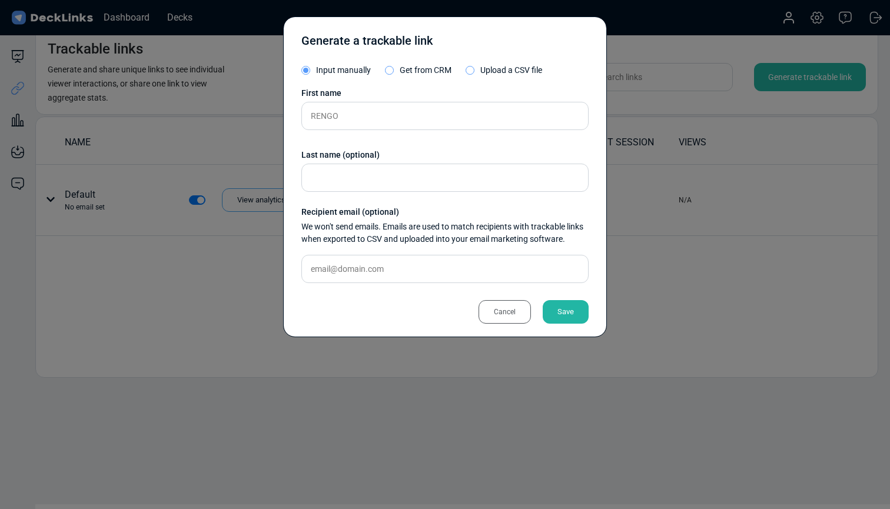
click at [560, 310] on div "Save" at bounding box center [566, 312] width 46 height 24
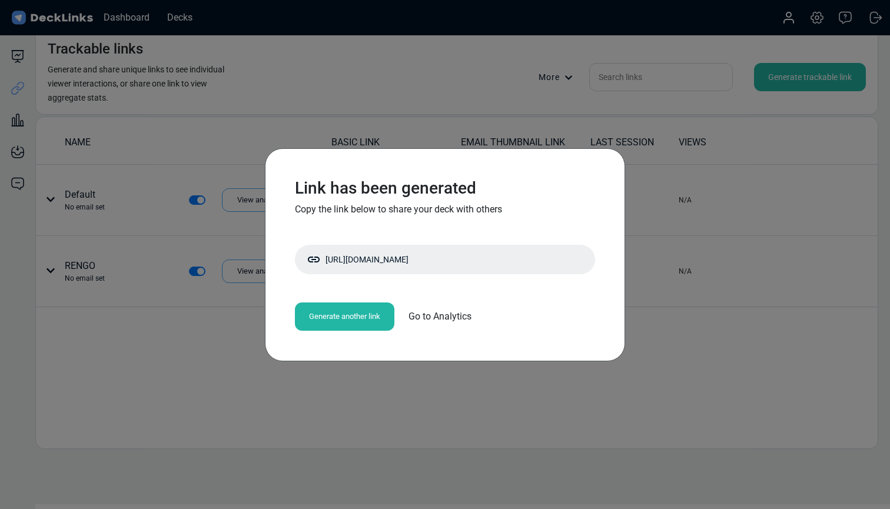
click at [366, 390] on div "Link has been generated Copy the link below to share your deck with others http…" at bounding box center [445, 254] width 890 height 509
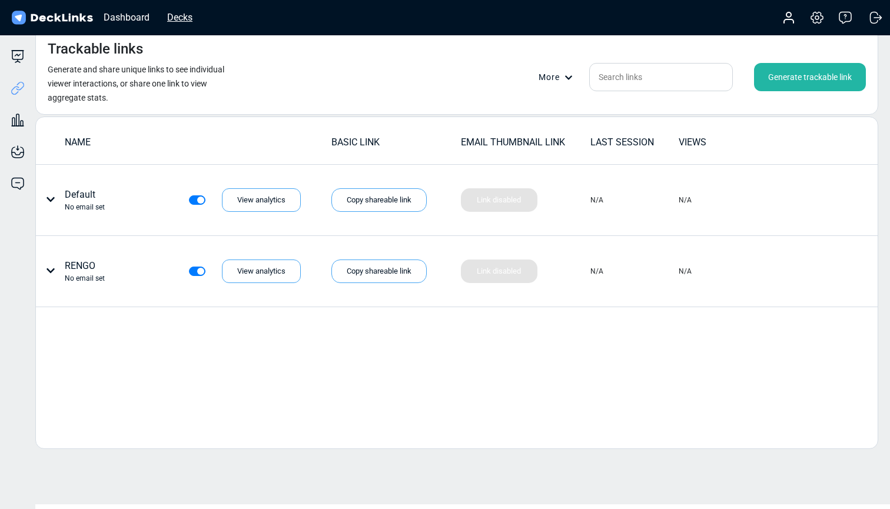
click at [182, 16] on div "Decks" at bounding box center [179, 17] width 37 height 15
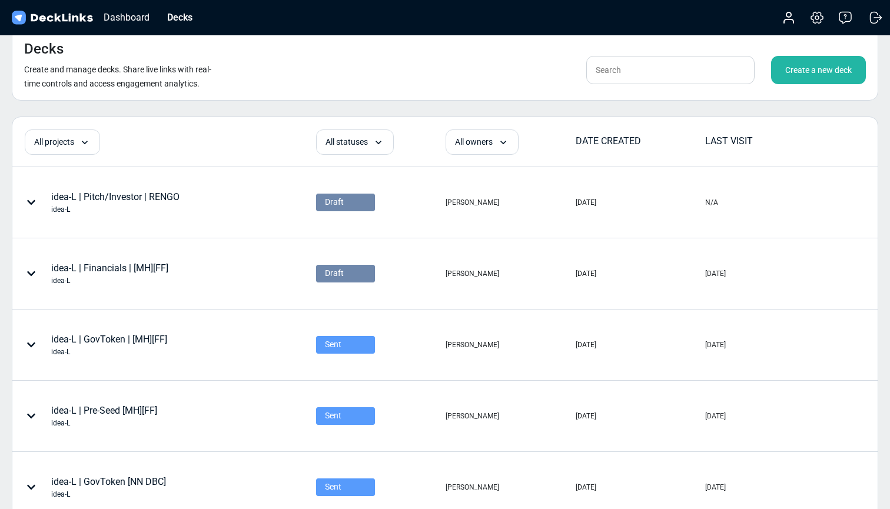
click at [797, 70] on div "Create a new deck" at bounding box center [818, 70] width 95 height 28
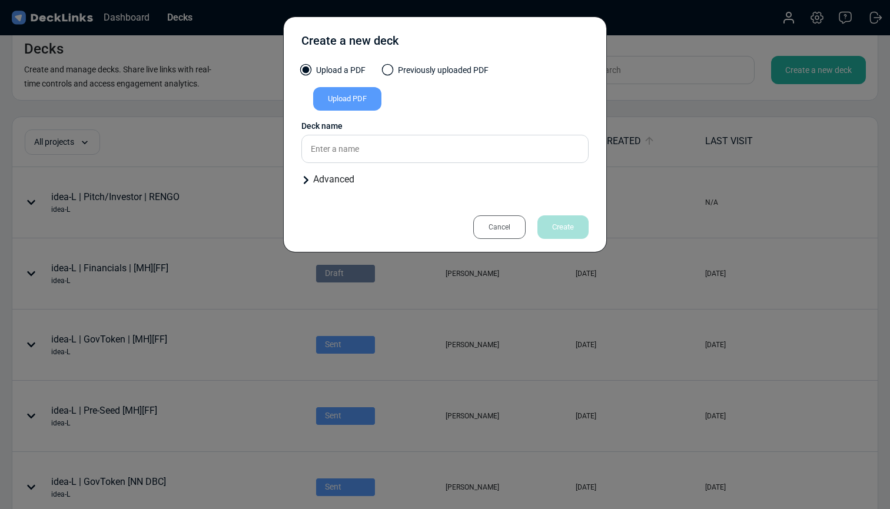
click at [389, 67] on span at bounding box center [388, 70] width 12 height 12
click at [0, 0] on input "Previously uploaded PDF" at bounding box center [0, 0] width 0 height 0
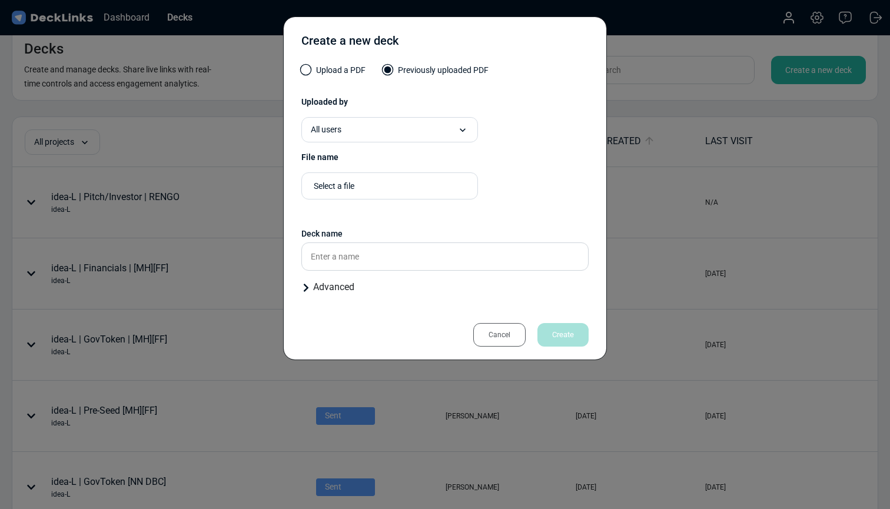
click at [386, 185] on div "Select a file" at bounding box center [393, 186] width 158 height 12
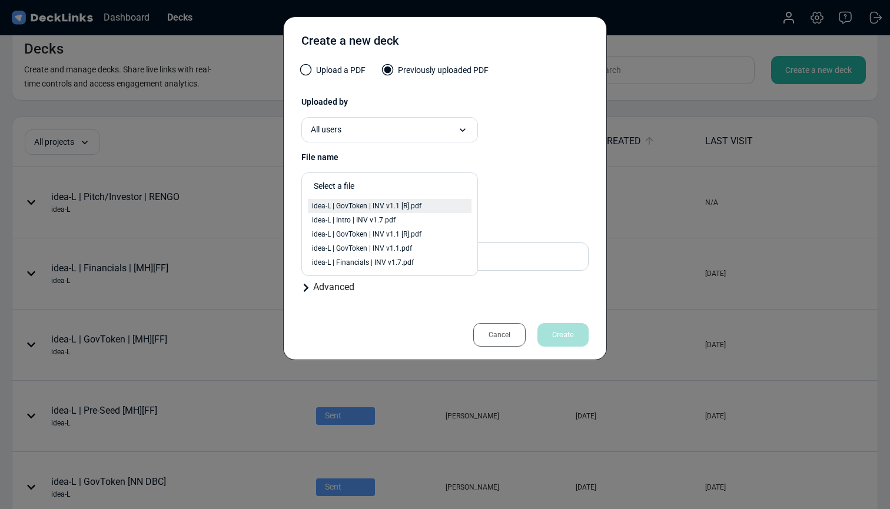
click at [415, 204] on span "idea-L | GovToken | INV v1.1 [R].pdf" at bounding box center [367, 206] width 110 height 11
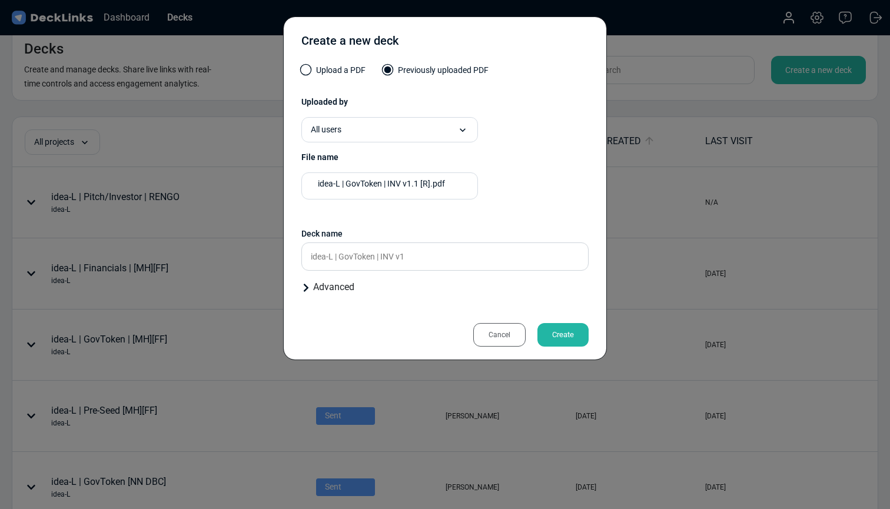
click at [525, 182] on div "idea-L | GovToken | INV v1.1 [R].pdf Presentation files must be PDF format." at bounding box center [444, 191] width 287 height 37
click at [445, 320] on div "Cancel Create" at bounding box center [444, 329] width 287 height 26
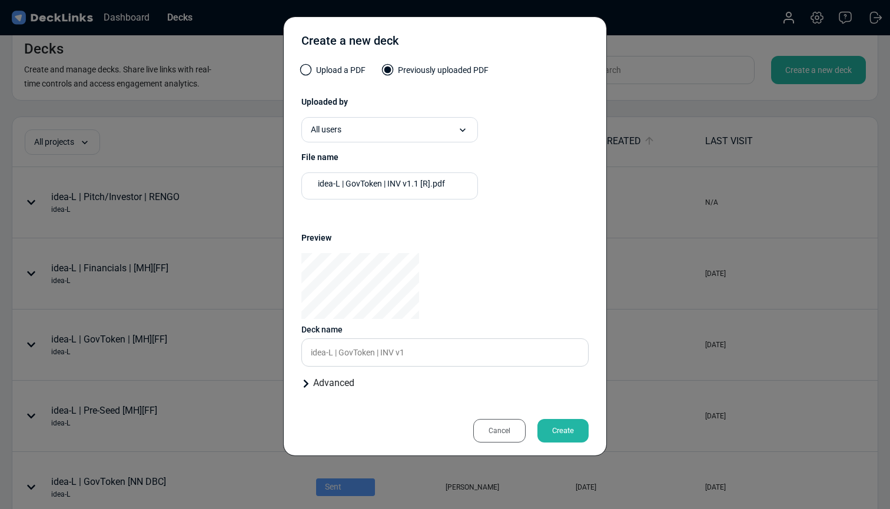
click at [447, 319] on div at bounding box center [444, 286] width 287 height 66
drag, startPoint x: 384, startPoint y: 352, endPoint x: 550, endPoint y: 352, distance: 166.1
click at [550, 352] on input "idea-L | GovToken | INV v1" at bounding box center [444, 353] width 287 height 28
type input "idea-L | GovToken | RENGO"
click at [324, 386] on div "Advanced" at bounding box center [444, 383] width 287 height 14
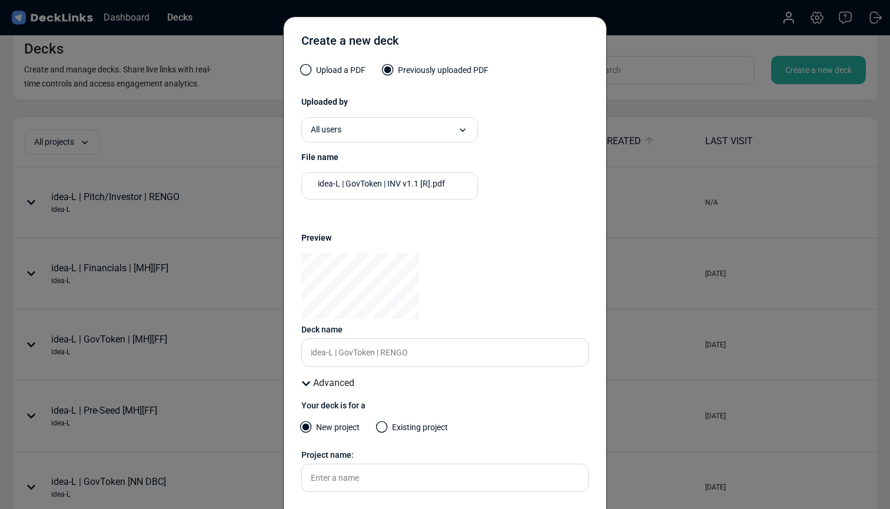
click at [387, 428] on span at bounding box center [382, 428] width 12 height 12
click at [0, 0] on input "Existing project" at bounding box center [0, 0] width 0 height 0
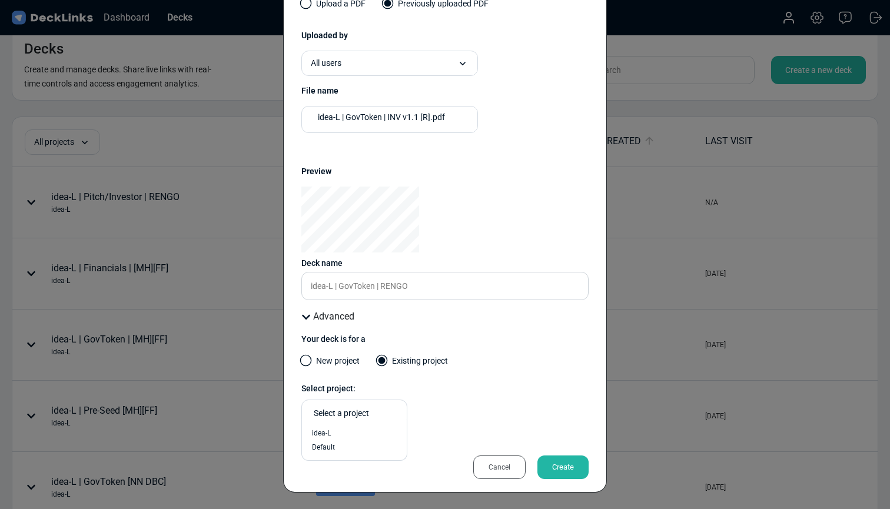
click at [378, 417] on div "Select a project" at bounding box center [357, 413] width 87 height 12
click at [373, 440] on div "idea-L" at bounding box center [354, 433] width 93 height 14
click at [477, 409] on div "idea-L" at bounding box center [444, 418] width 287 height 37
click at [564, 464] on div "Create" at bounding box center [563, 468] width 51 height 24
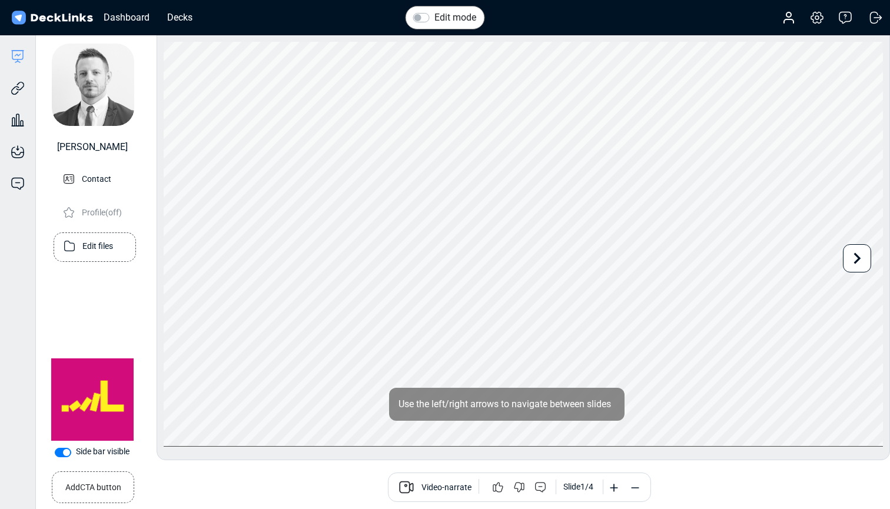
click at [97, 242] on p "Edit files" at bounding box center [97, 245] width 31 height 15
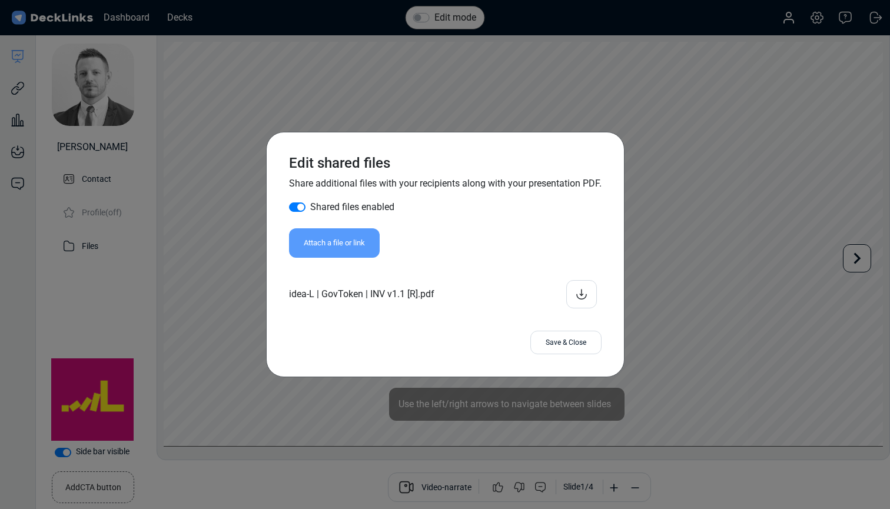
click at [310, 207] on label "Shared files enabled" at bounding box center [352, 207] width 84 height 14
click at [299, 207] on input "Shared files enabled" at bounding box center [293, 206] width 9 height 12
checkbox input "false"
click at [92, 271] on div "Edit shared files Share additional files with your recipients along with your p…" at bounding box center [445, 254] width 890 height 509
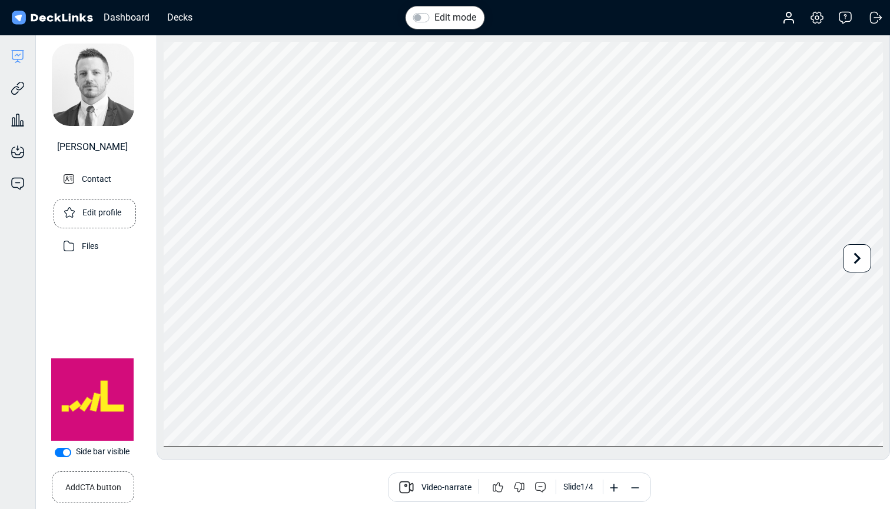
click at [111, 213] on p "Edit profile" at bounding box center [101, 211] width 39 height 15
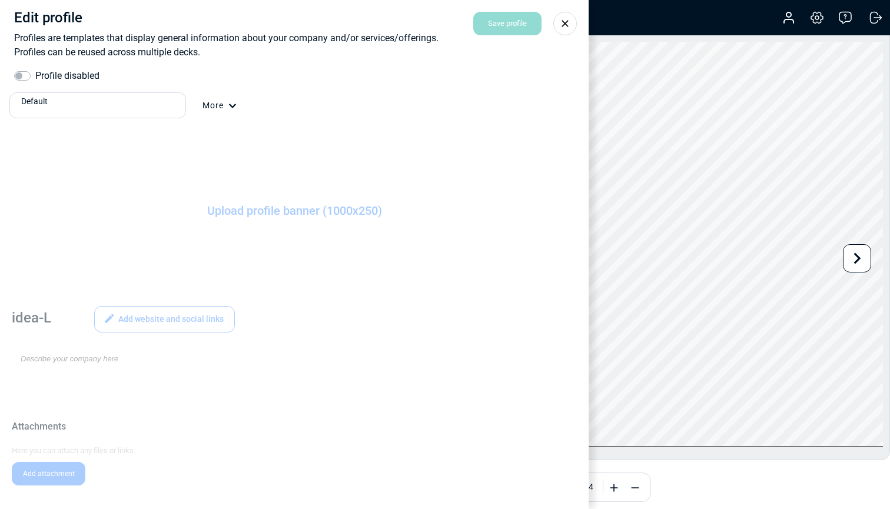
click at [35, 76] on label "Profile disabled" at bounding box center [67, 76] width 64 height 14
click at [24, 76] on input "Profile disabled" at bounding box center [18, 75] width 9 height 12
checkbox input "true"
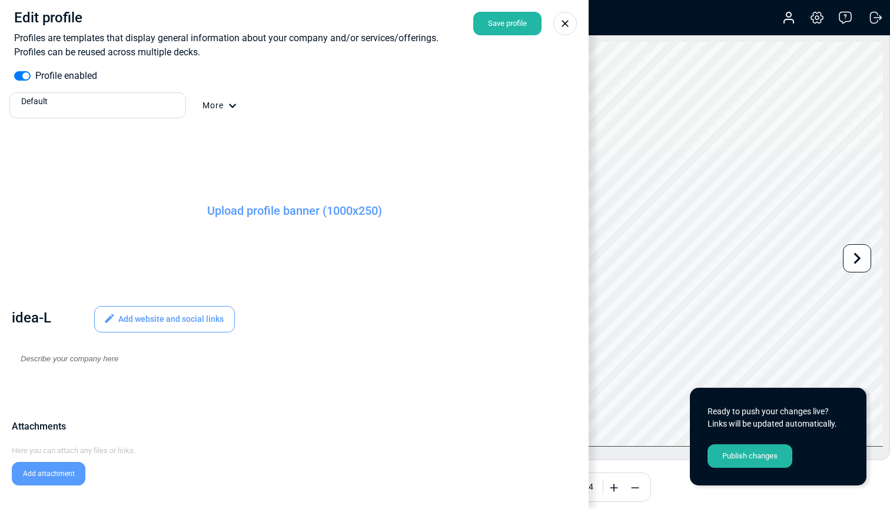
click at [133, 108] on div "Default" at bounding box center [98, 106] width 165 height 26
click at [111, 135] on div "Default" at bounding box center [98, 128] width 178 height 17
click at [111, 107] on div "Default" at bounding box center [98, 106] width 165 height 26
click at [91, 150] on div "idea-L" at bounding box center [97, 145] width 167 height 12
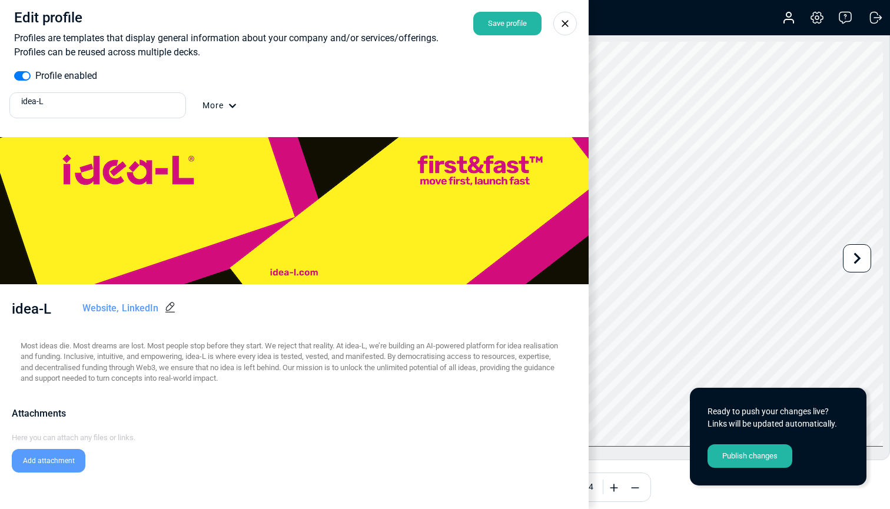
click at [566, 18] on icon at bounding box center [565, 24] width 12 height 12
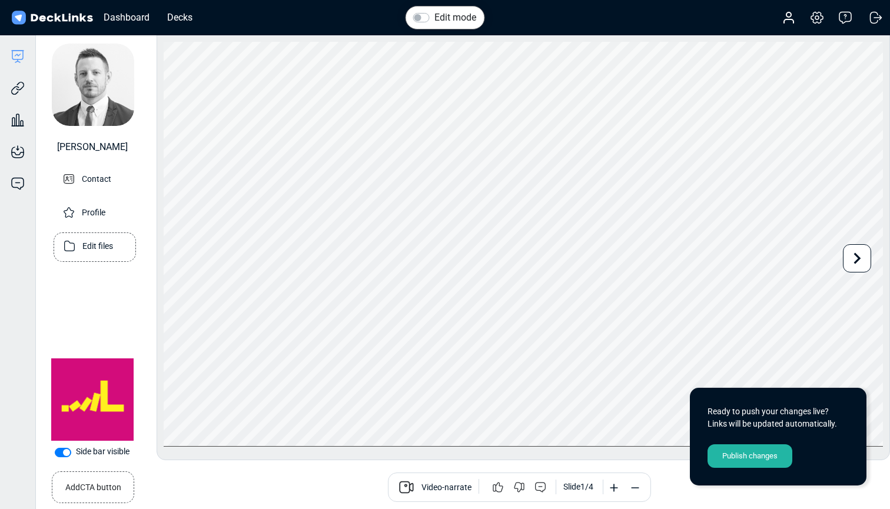
click at [86, 249] on p "Edit files" at bounding box center [97, 245] width 31 height 15
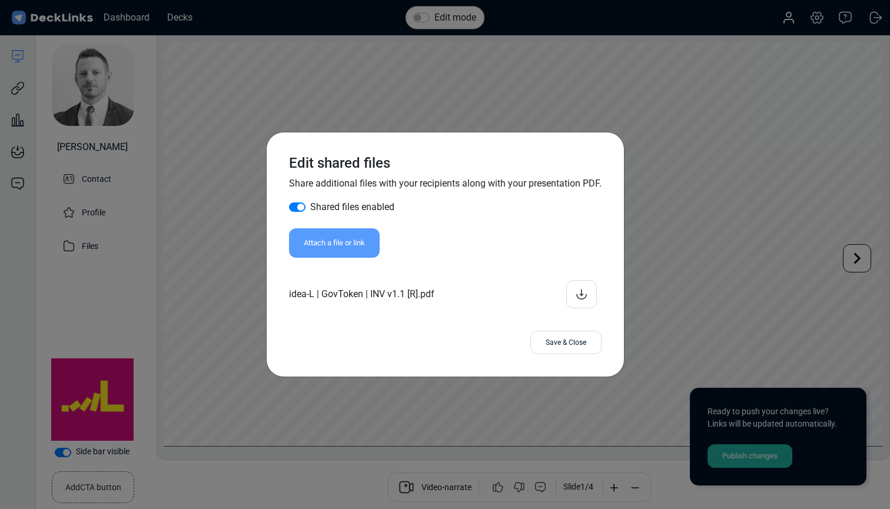
click at [310, 206] on label "Shared files enabled" at bounding box center [352, 207] width 84 height 14
click at [295, 206] on input "Shared files enabled" at bounding box center [293, 206] width 9 height 12
checkbox input "false"
click at [569, 343] on div "Save & Close" at bounding box center [566, 343] width 71 height 24
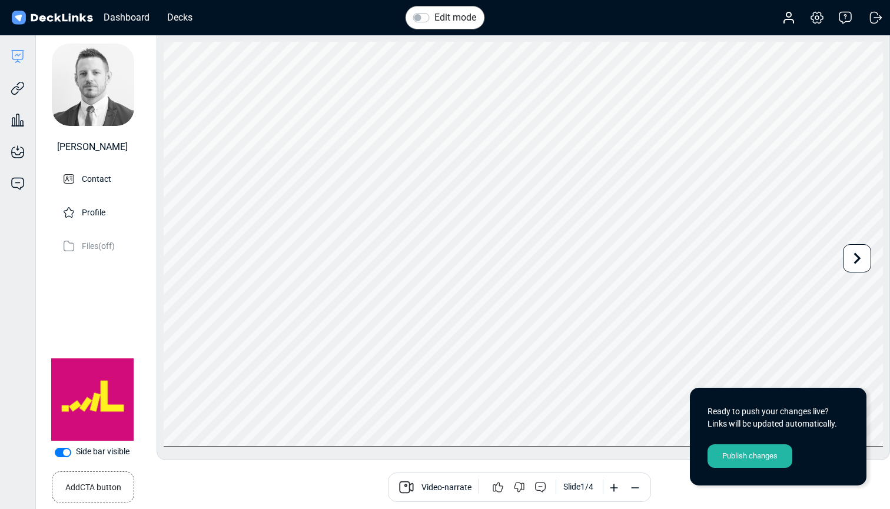
click at [760, 460] on div "Publish changes" at bounding box center [750, 457] width 85 height 24
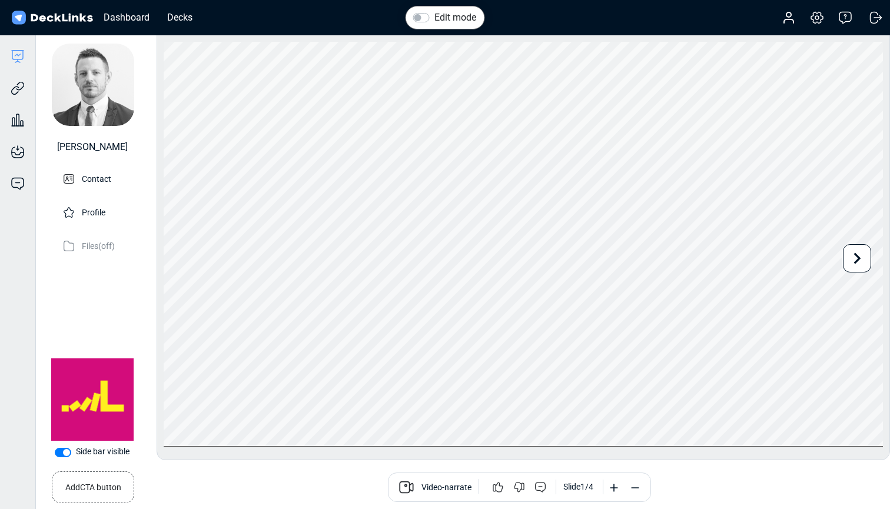
click at [435, 16] on label "Edit mode" at bounding box center [456, 18] width 42 height 14
click at [420, 16] on input "Edit mode" at bounding box center [417, 17] width 9 height 12
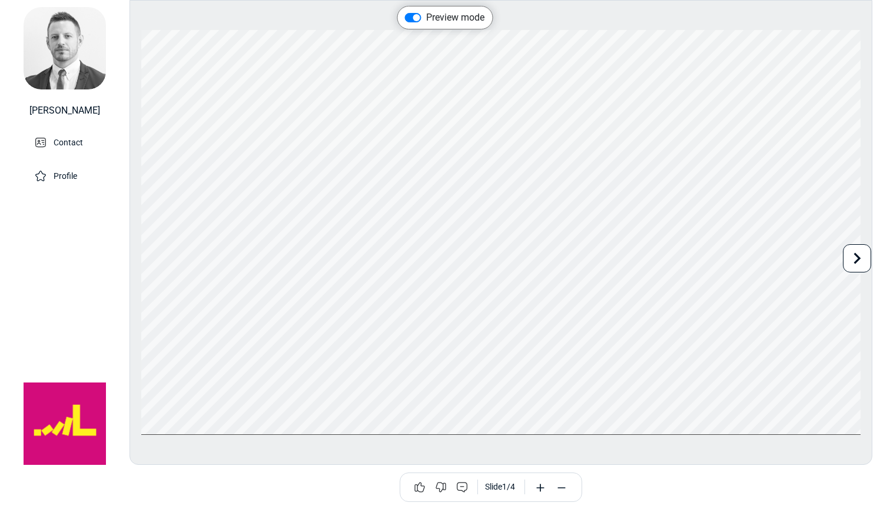
click at [426, 17] on label "Preview mode" at bounding box center [455, 18] width 58 height 14
click at [412, 17] on input "Preview mode" at bounding box center [409, 17] width 9 height 12
checkbox input "false"
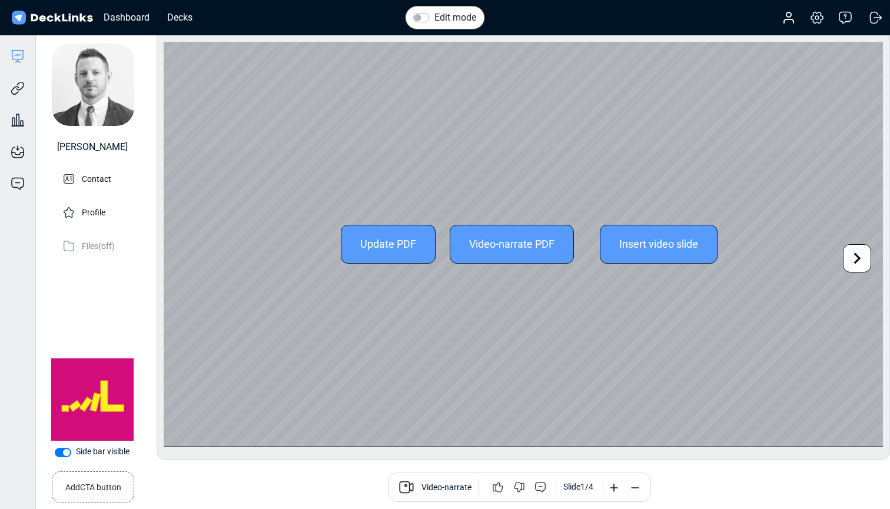
click at [859, 259] on icon at bounding box center [857, 258] width 7 height 11
click at [170, 260] on icon at bounding box center [179, 258] width 22 height 22
click at [852, 254] on icon at bounding box center [857, 258] width 22 height 22
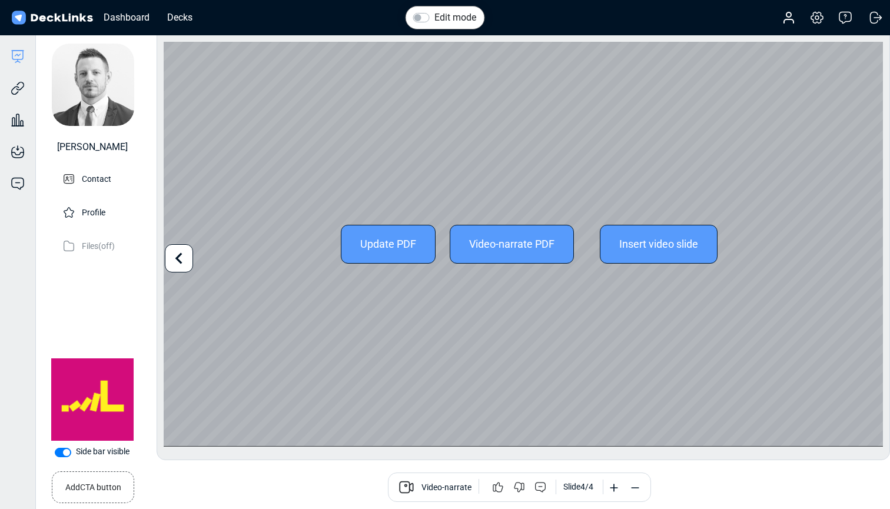
click at [852, 254] on div "Update PDF Video-narrate PDF Insert video slide" at bounding box center [524, 244] width 720 height 405
click at [189, 255] on icon at bounding box center [179, 258] width 22 height 22
click at [189, 255] on div "Update PDF Video-narrate PDF Insert video slide" at bounding box center [524, 244] width 720 height 405
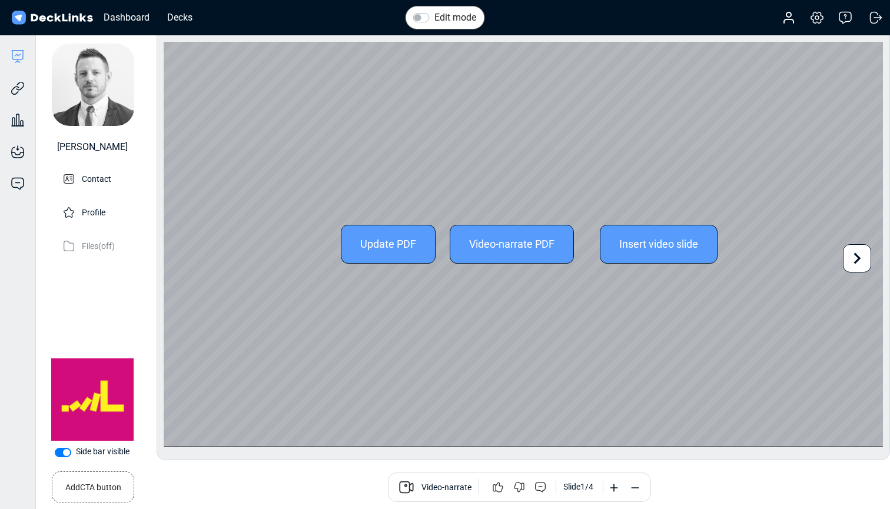
click at [855, 262] on icon at bounding box center [857, 258] width 7 height 11
click at [855, 261] on icon at bounding box center [857, 258] width 22 height 22
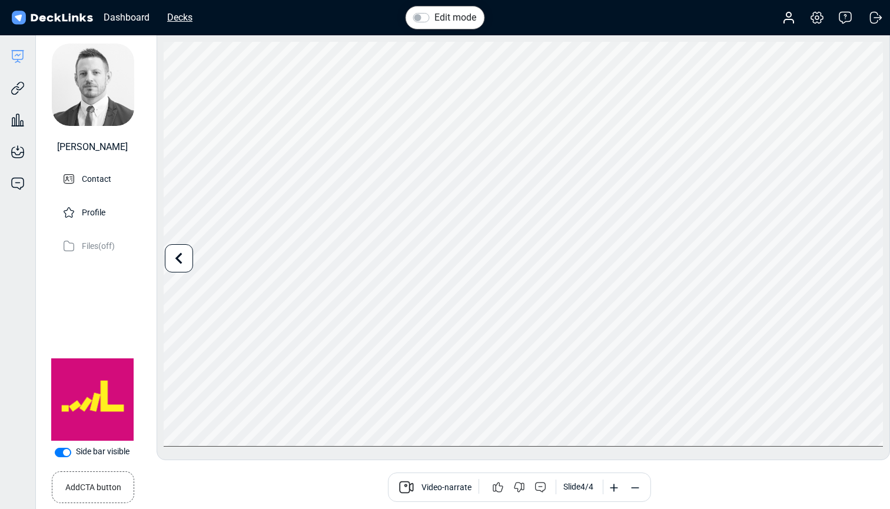
click at [178, 16] on div "Decks" at bounding box center [179, 17] width 37 height 15
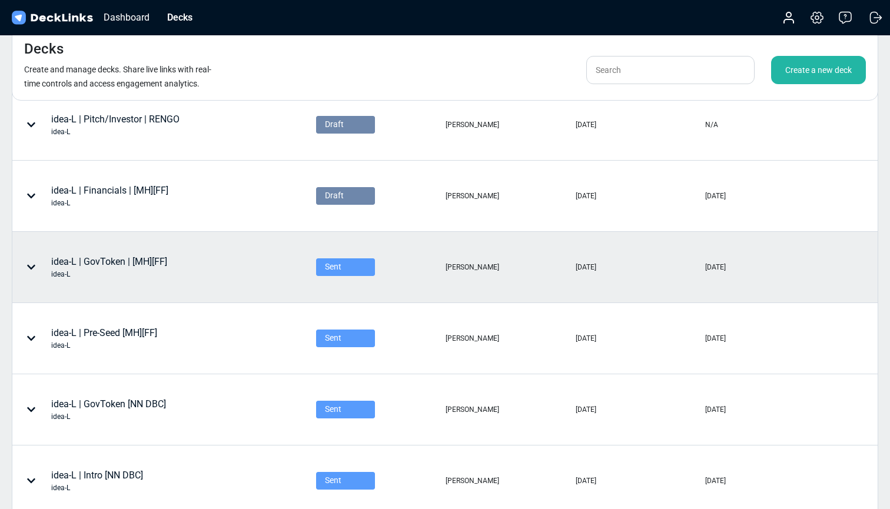
scroll to position [157, 0]
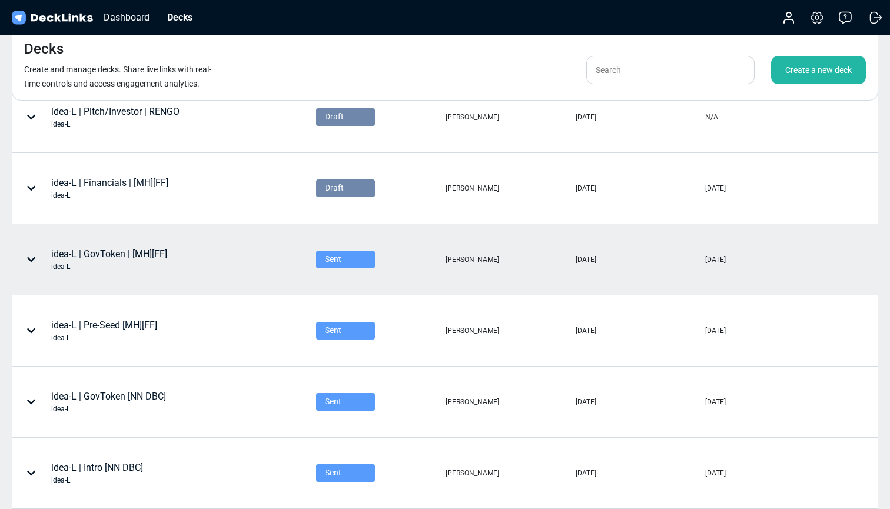
click at [233, 253] on div "idea-L | GovToken | [MH][FF] idea-L" at bounding box center [126, 259] width 226 height 35
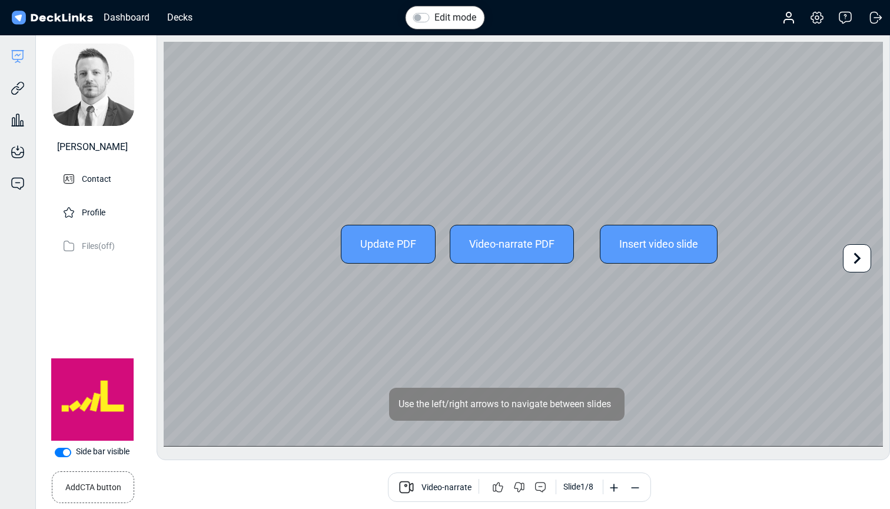
click at [859, 257] on icon at bounding box center [857, 258] width 7 height 11
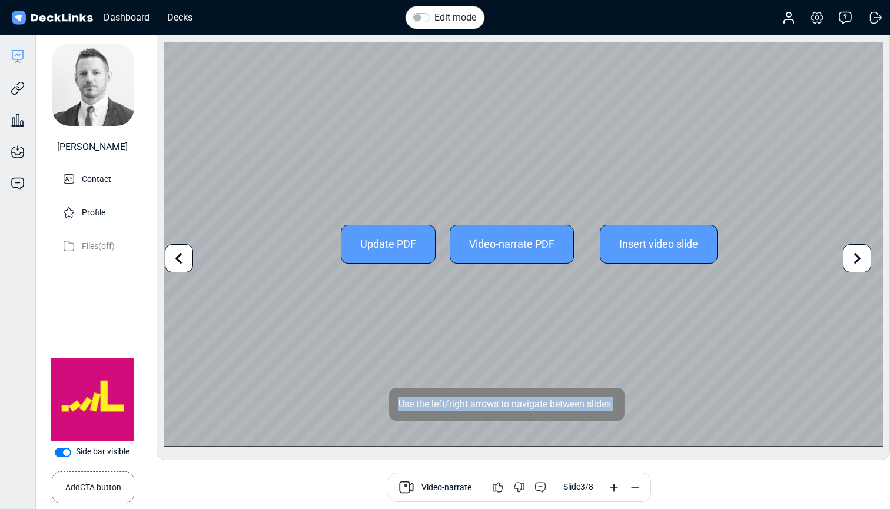
click at [859, 257] on icon at bounding box center [857, 258] width 7 height 11
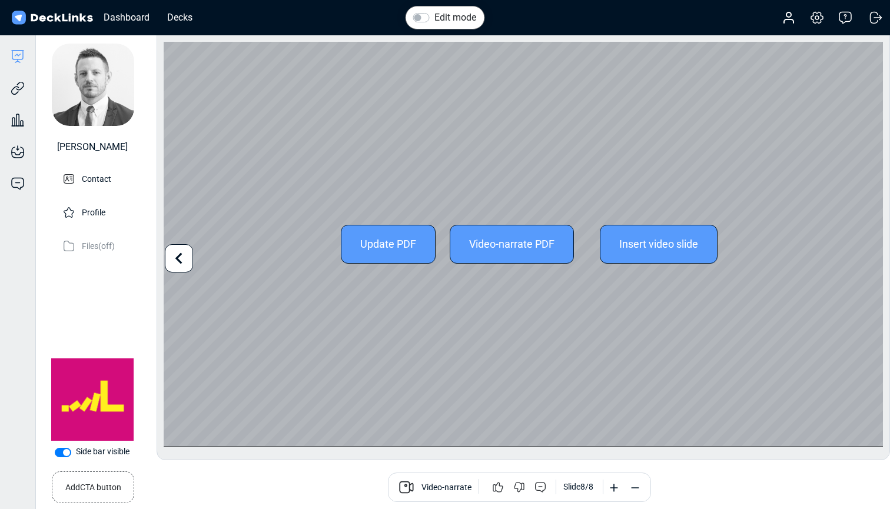
click at [178, 252] on icon at bounding box center [179, 258] width 22 height 22
click at [178, 254] on icon at bounding box center [179, 258] width 22 height 22
click at [178, 255] on icon at bounding box center [179, 258] width 22 height 22
click at [182, 260] on icon at bounding box center [179, 258] width 22 height 22
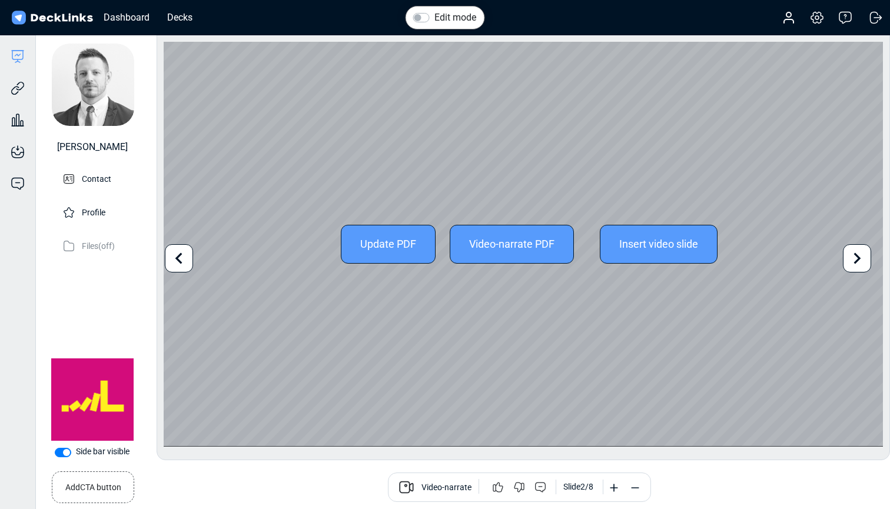
click at [180, 259] on icon at bounding box center [179, 258] width 22 height 22
click at [854, 253] on icon at bounding box center [857, 258] width 22 height 22
click at [858, 259] on icon at bounding box center [857, 258] width 22 height 22
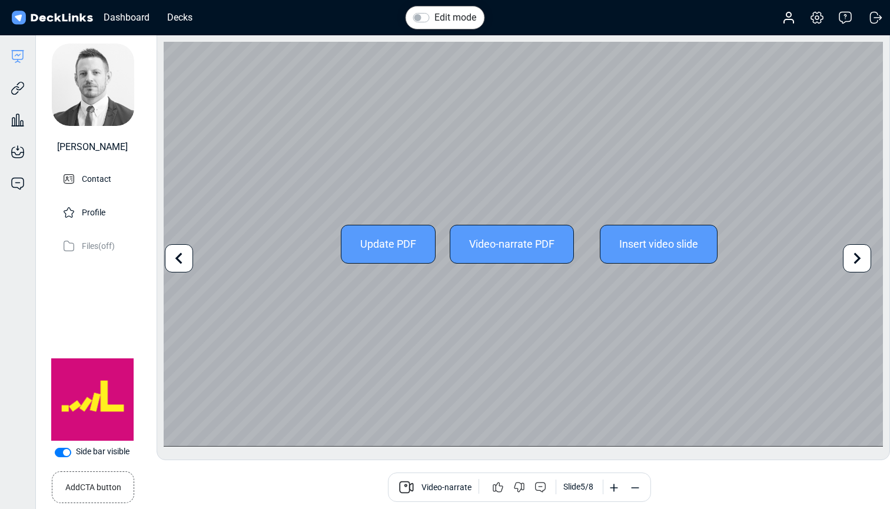
click at [863, 262] on icon at bounding box center [857, 258] width 22 height 22
click at [862, 259] on icon at bounding box center [857, 258] width 22 height 22
